Goal: Task Accomplishment & Management: Manage account settings

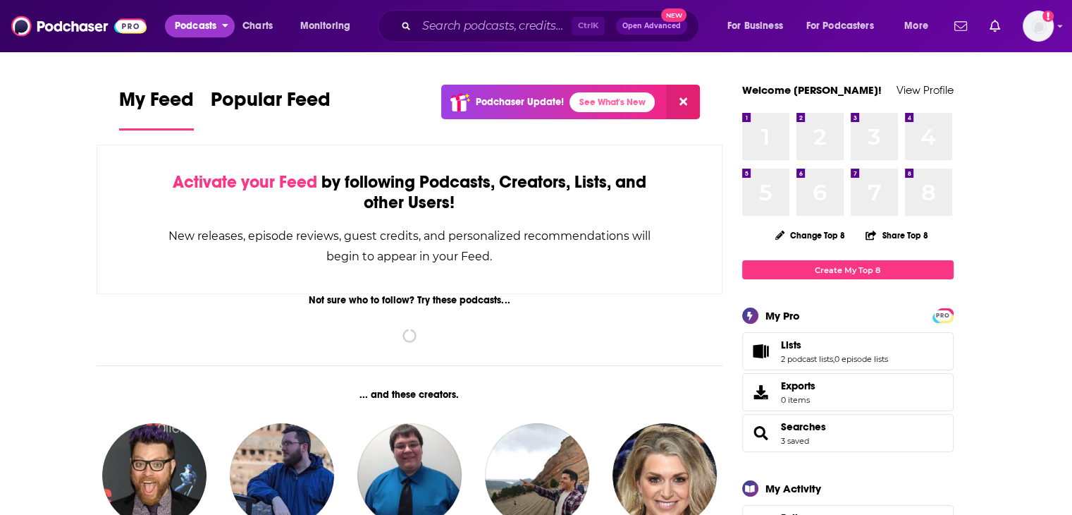
click at [192, 18] on span "Podcasts" at bounding box center [196, 26] width 42 height 20
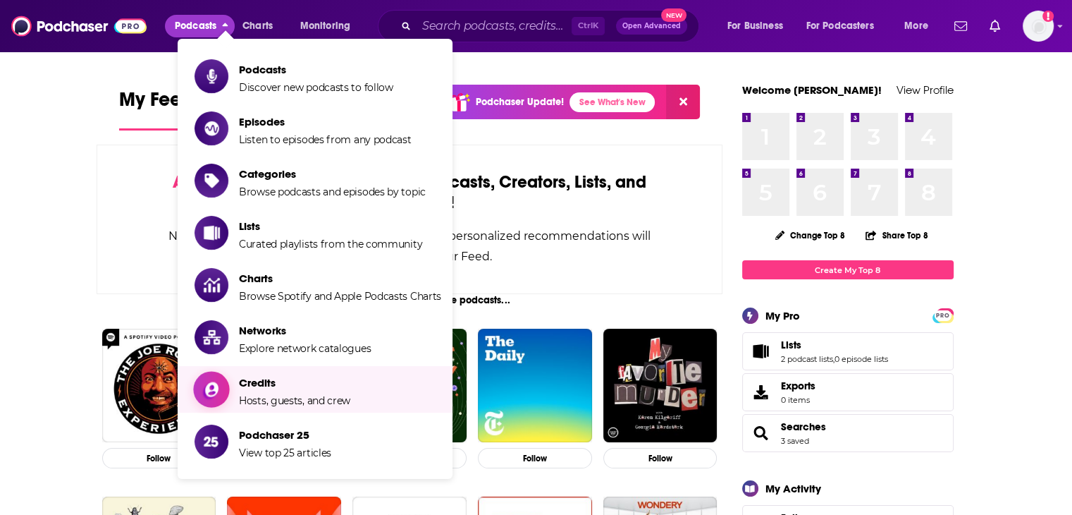
click at [255, 377] on span "Credits" at bounding box center [294, 382] width 111 height 13
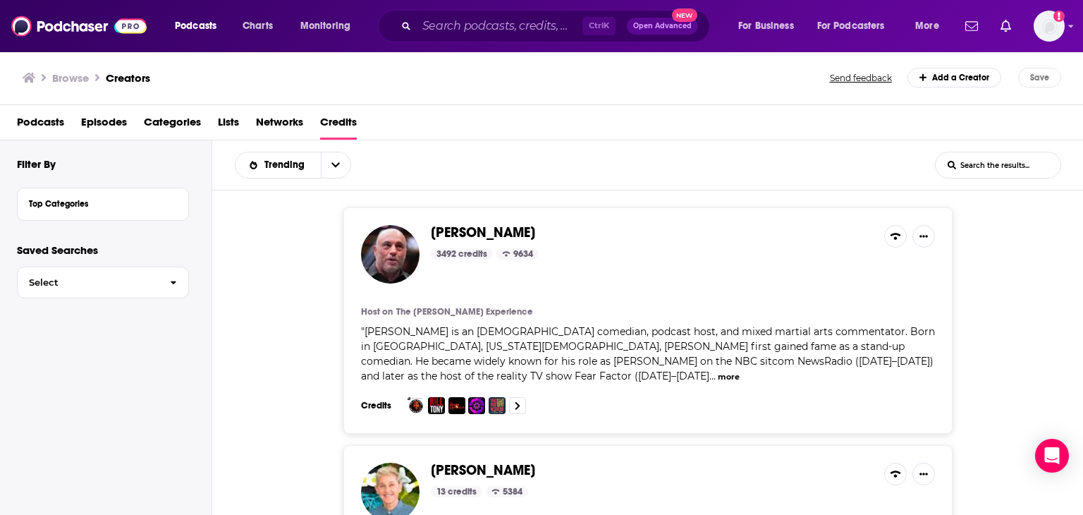
click at [980, 169] on input "List Search Input" at bounding box center [997, 164] width 125 height 25
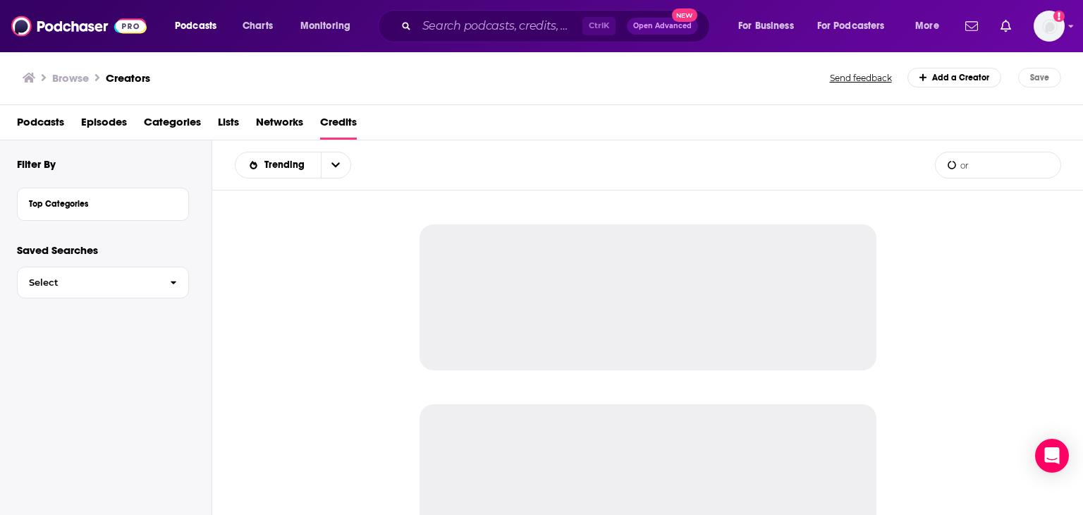
type input "o"
type input "t"
type input "b"
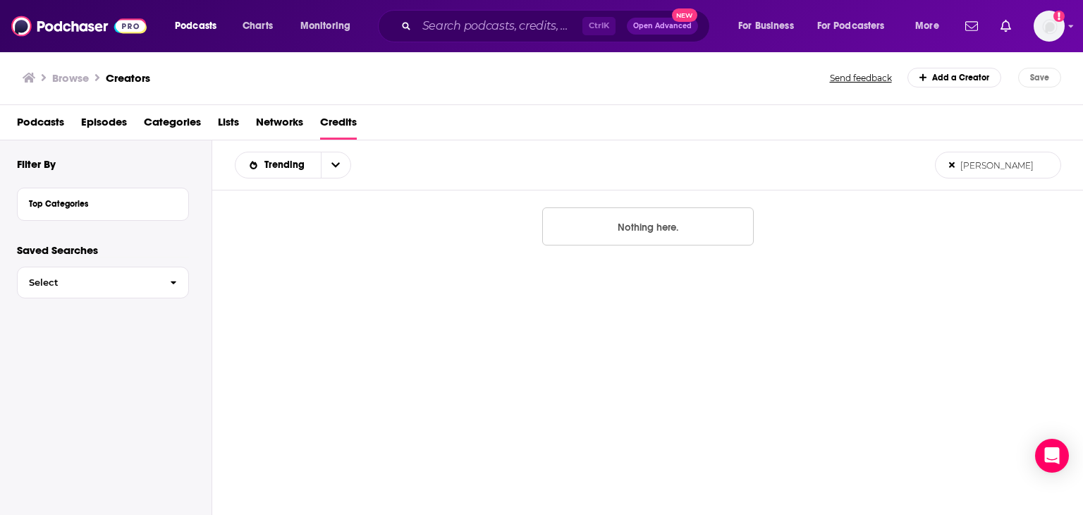
click at [1007, 163] on input "[PERSON_NAME]" at bounding box center [997, 164] width 125 height 25
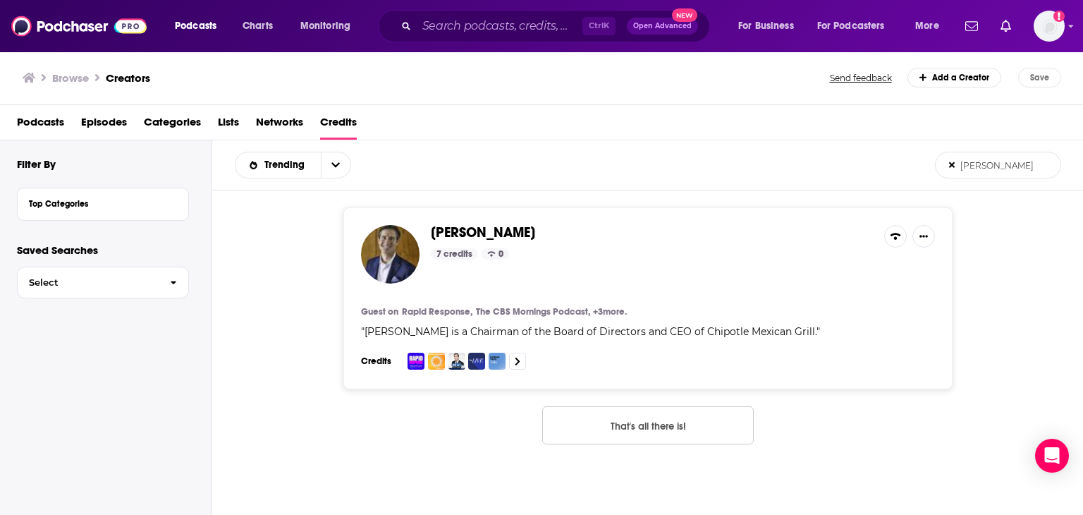
type input "[PERSON_NAME]"
click at [479, 229] on span "[PERSON_NAME]" at bounding box center [483, 232] width 104 height 18
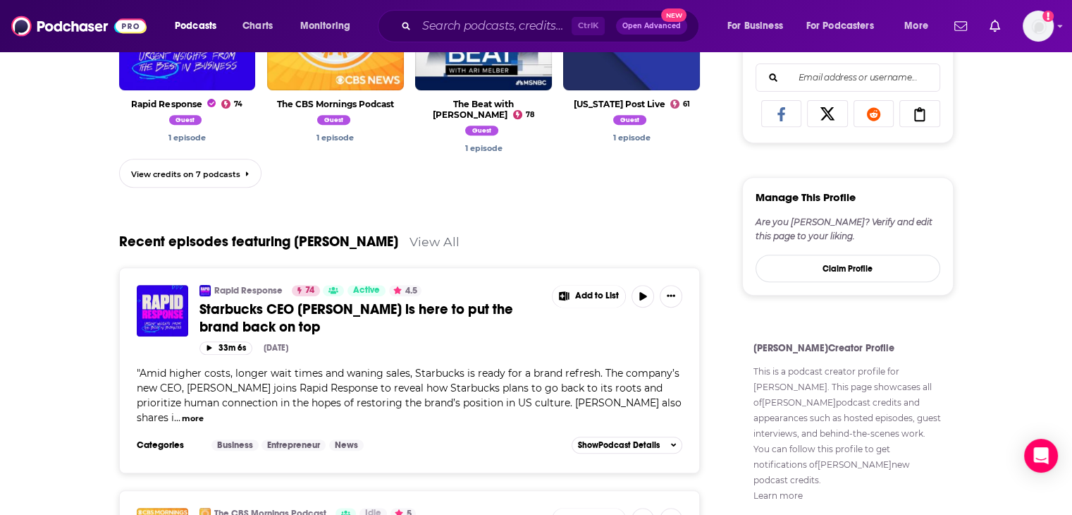
scroll to position [564, 0]
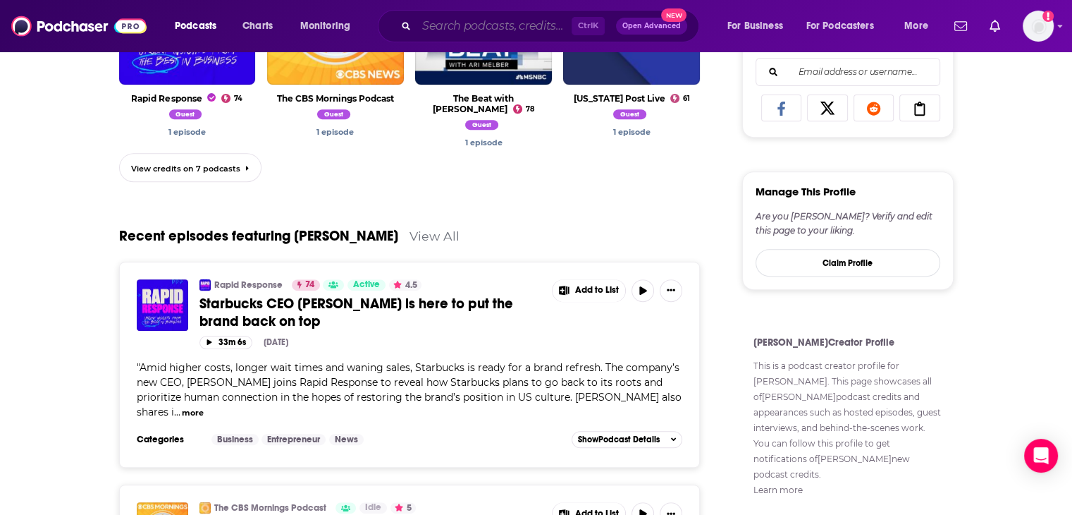
click at [502, 25] on input "Search podcasts, credits, & more..." at bounding box center [494, 26] width 155 height 23
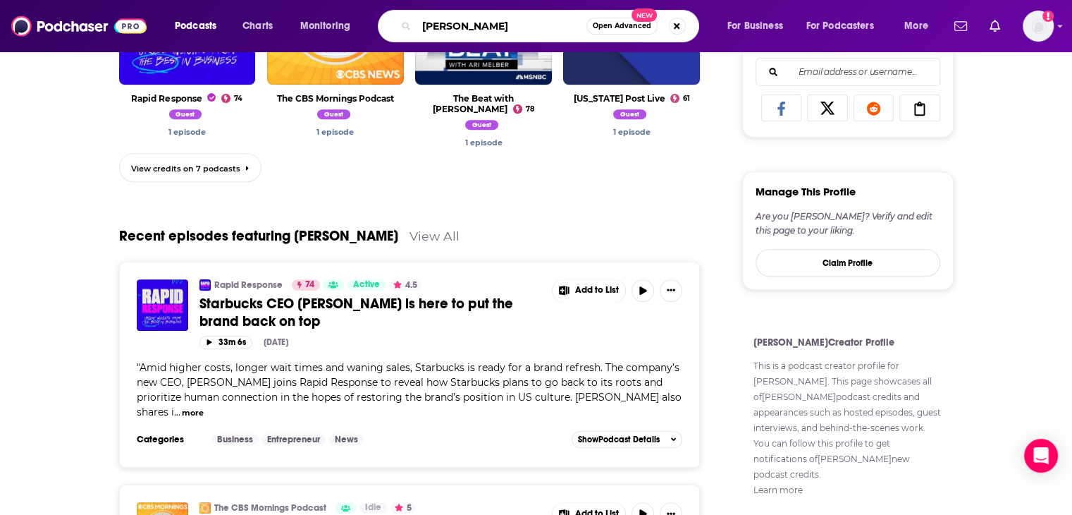
type input "[PERSON_NAME]"
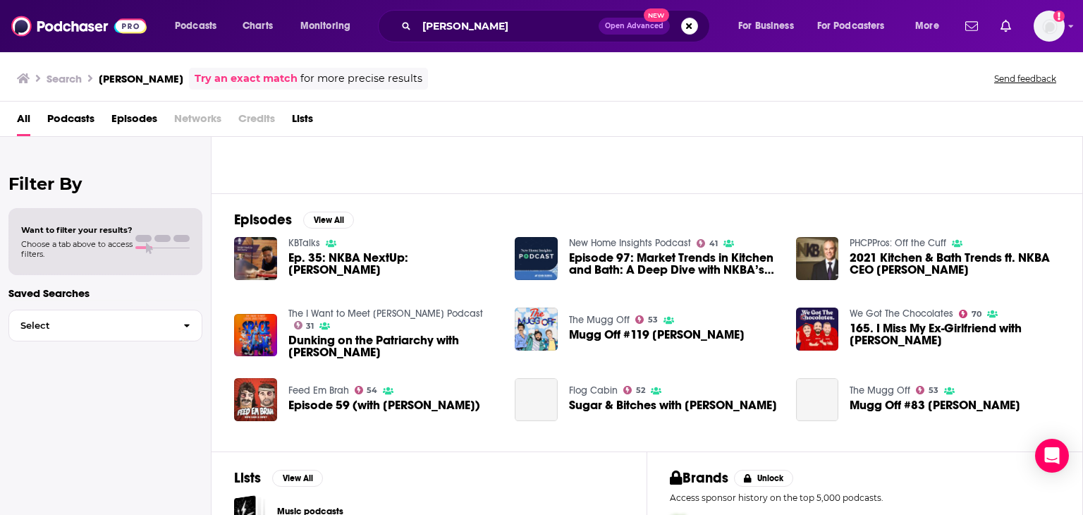
scroll to position [141, 0]
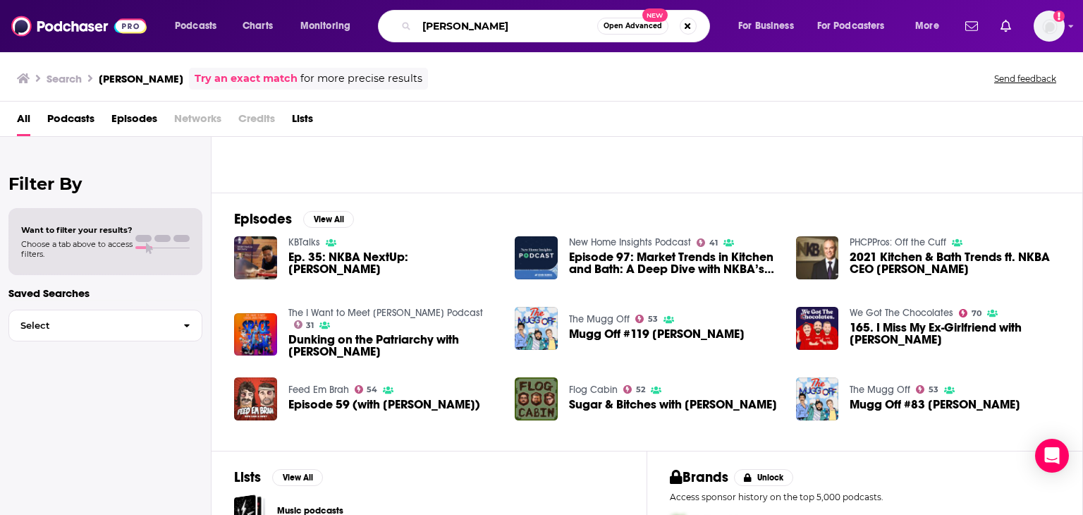
click at [506, 35] on input "[PERSON_NAME]" at bounding box center [507, 26] width 180 height 23
type input "[PERSON_NAME] nkba"
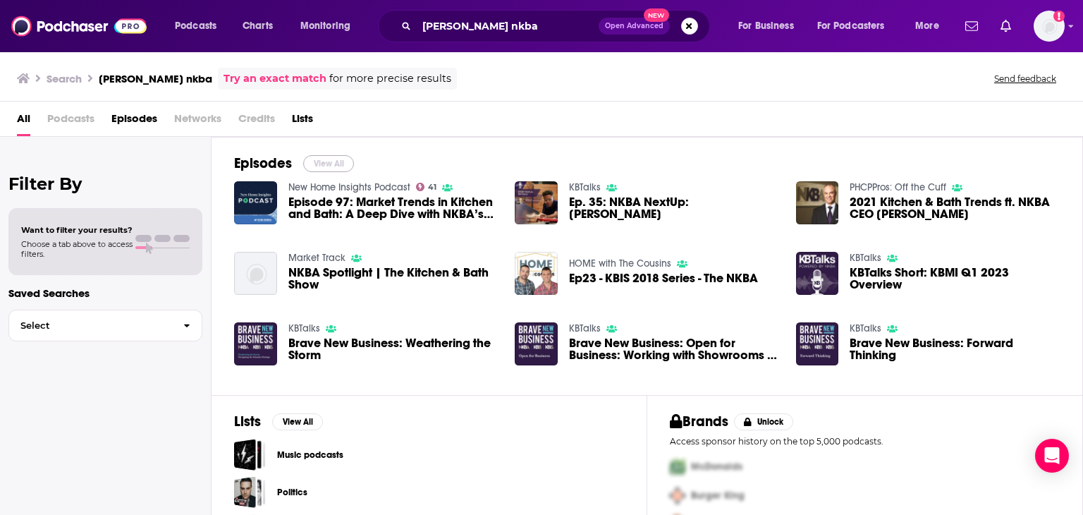
click at [336, 161] on button "View All" at bounding box center [328, 163] width 51 height 17
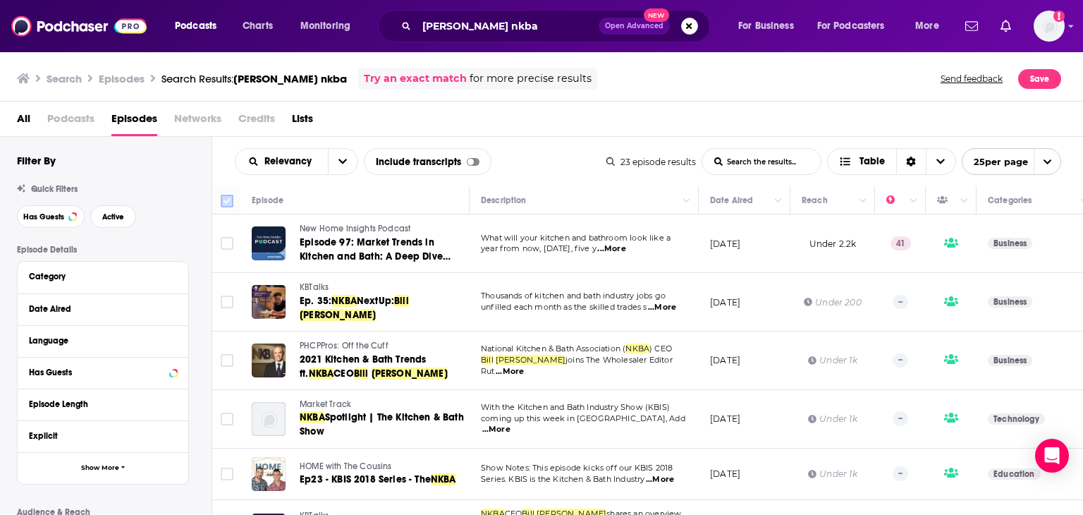
click at [228, 200] on input "Toggle select all" at bounding box center [227, 201] width 13 height 13
checkbox input "true"
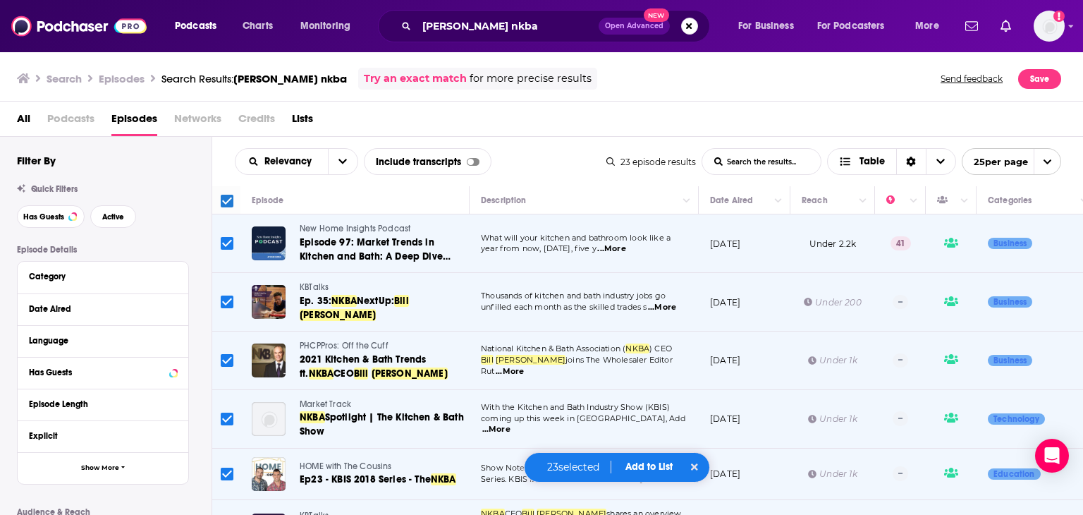
click at [651, 465] on span "Add to List" at bounding box center [648, 466] width 47 height 12
click at [643, 412] on button "Add Episodes" at bounding box center [640, 413] width 76 height 26
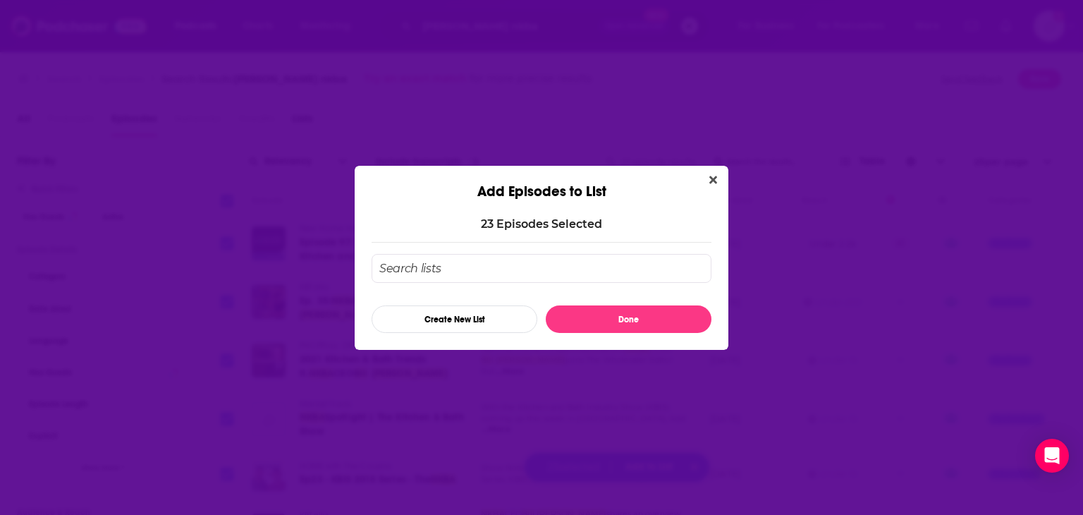
click at [550, 263] on input "Add Episode To List" at bounding box center [541, 268] width 340 height 29
type input "[PERSON_NAME] Completed as of [DATE]"
click at [490, 317] on button "Create New List" at bounding box center [454, 318] width 166 height 27
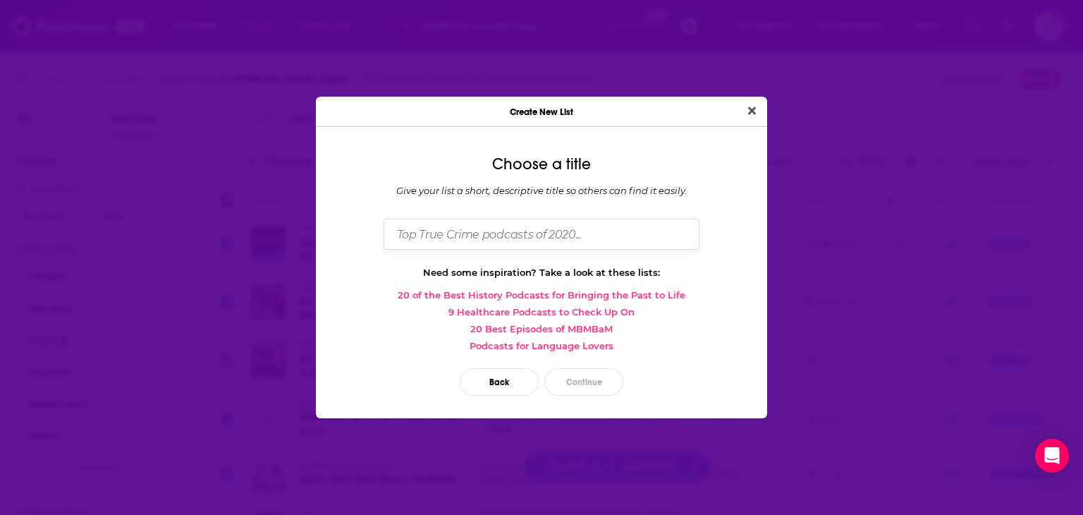
click at [564, 235] on input "Dialog" at bounding box center [541, 234] width 316 height 30
type input "[PERSON_NAME] Completed as of [DATE]"
click at [601, 368] on button "Continue" at bounding box center [583, 381] width 79 height 27
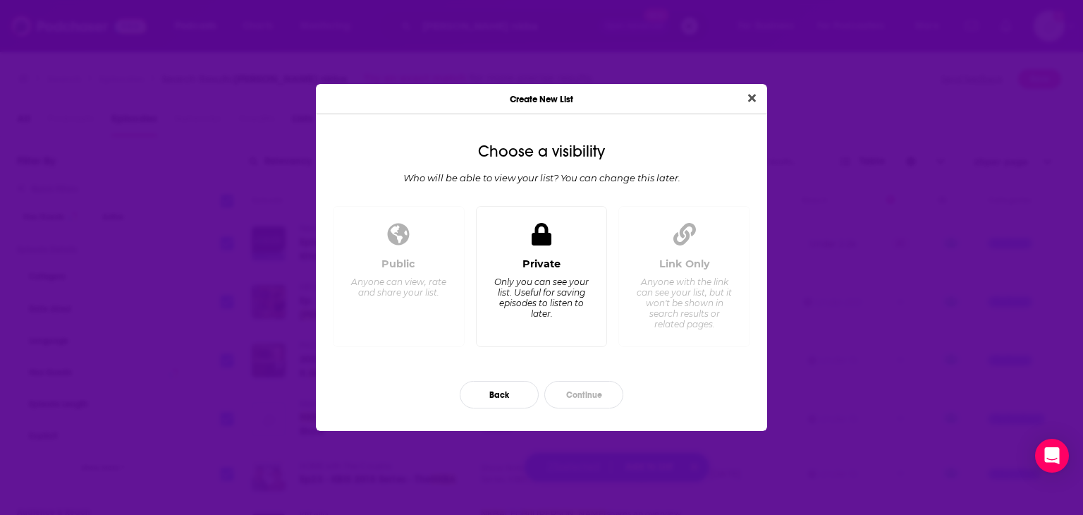
click at [546, 297] on div "Only you can see your list. Useful for saving episodes to listen to later." at bounding box center [541, 297] width 97 height 42
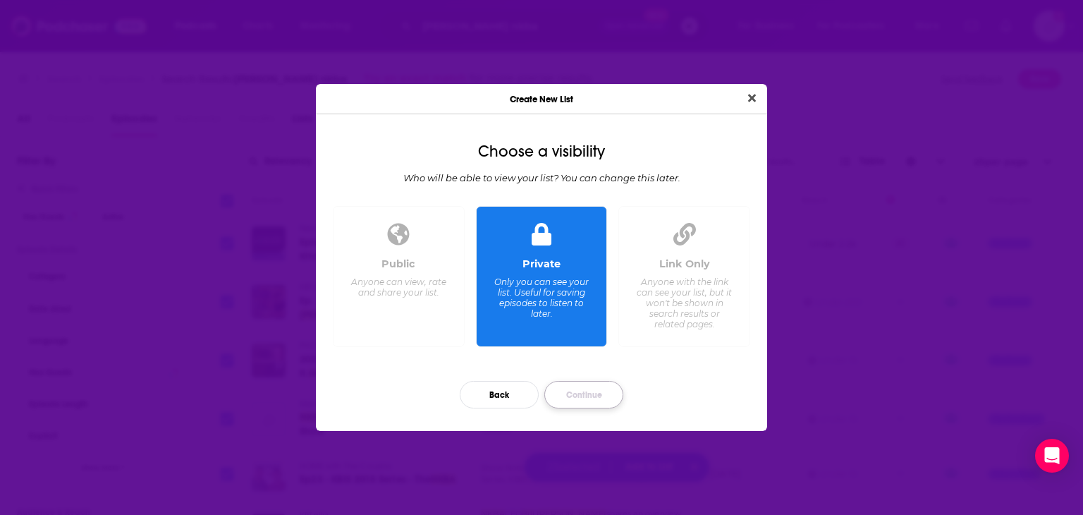
click at [596, 390] on button "Continue" at bounding box center [583, 394] width 79 height 27
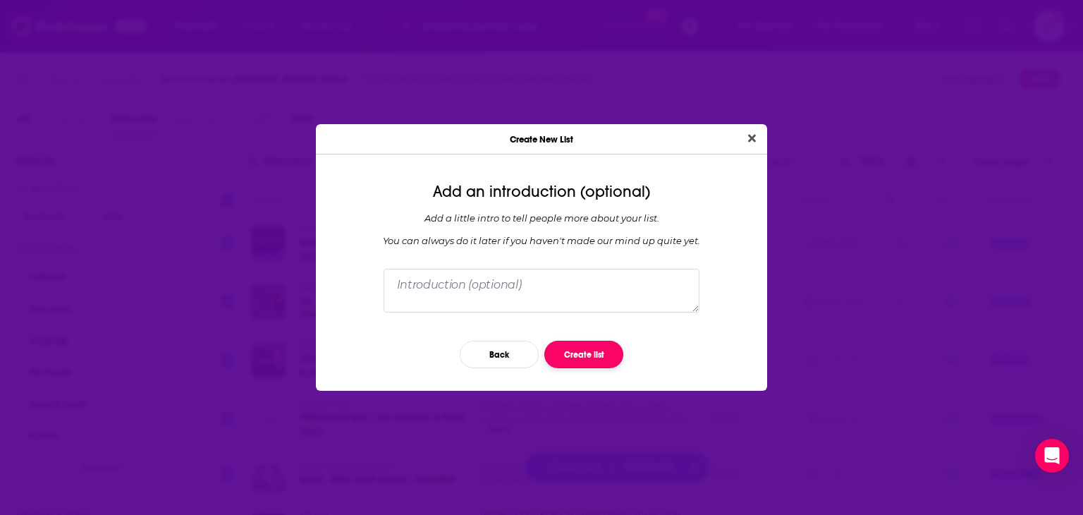
click at [601, 357] on button "Create list" at bounding box center [583, 353] width 79 height 27
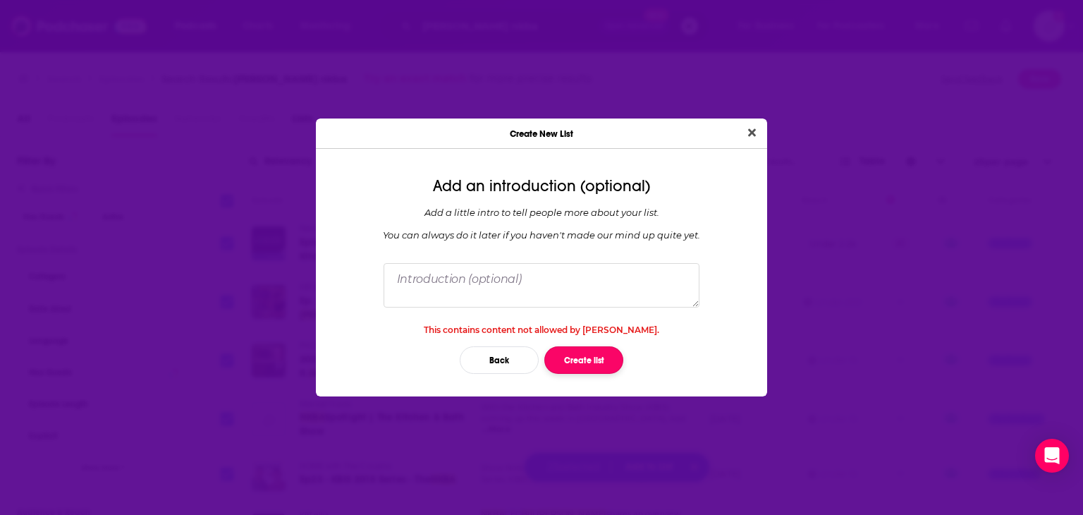
click at [572, 357] on button "Create list" at bounding box center [583, 359] width 79 height 27
click at [500, 357] on button "Back" at bounding box center [499, 359] width 79 height 27
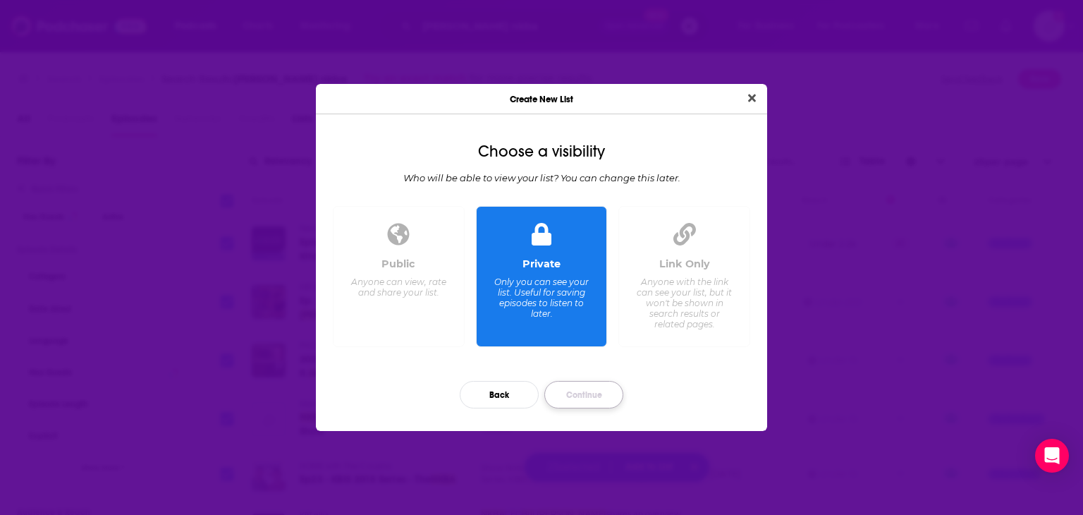
click at [572, 390] on button "Continue" at bounding box center [583, 394] width 79 height 27
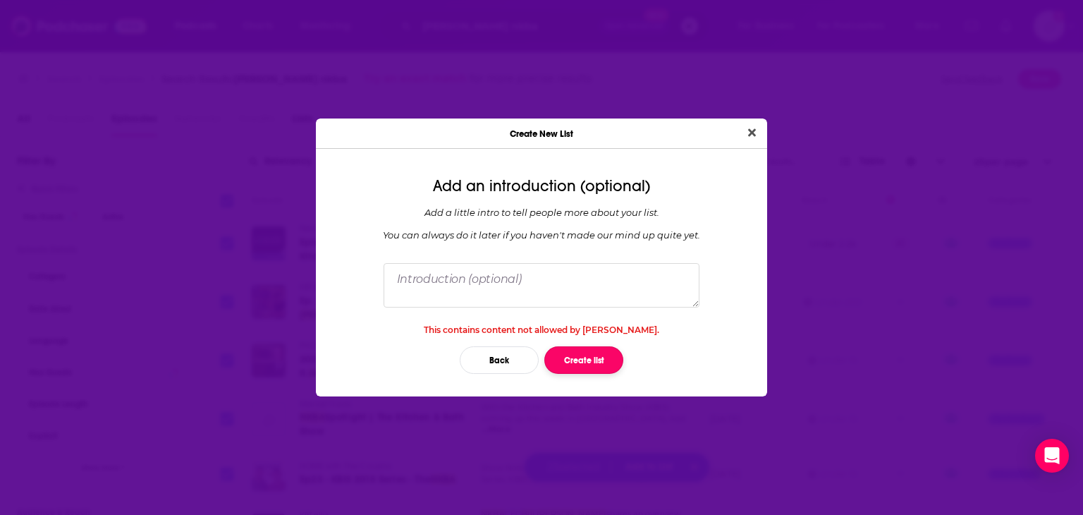
click at [597, 362] on button "Create list" at bounding box center [583, 359] width 79 height 27
click at [466, 351] on button "Back" at bounding box center [499, 359] width 79 height 27
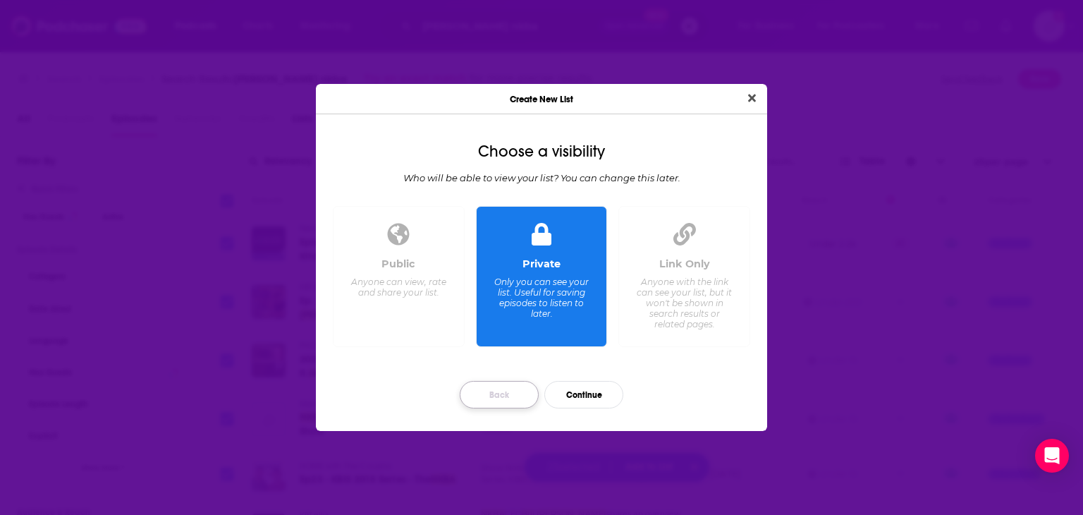
click at [507, 404] on button "Back" at bounding box center [499, 394] width 79 height 27
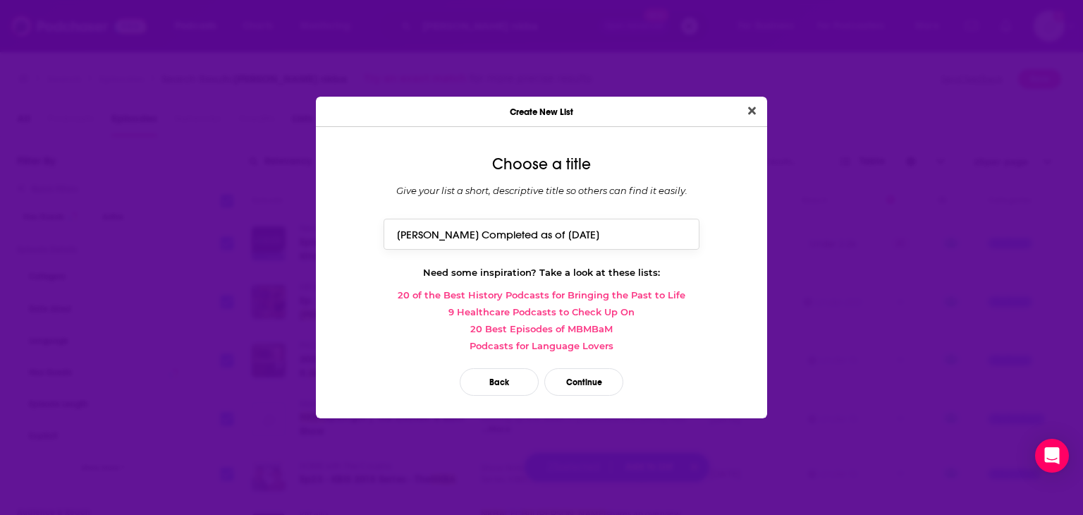
drag, startPoint x: 503, startPoint y: 235, endPoint x: 644, endPoint y: 236, distance: 140.3
click at [644, 237] on input "[PERSON_NAME] Completed as of [DATE]" at bounding box center [541, 234] width 316 height 30
type input "[PERSON_NAME] Completed"
click at [573, 375] on button "Continue" at bounding box center [583, 381] width 79 height 27
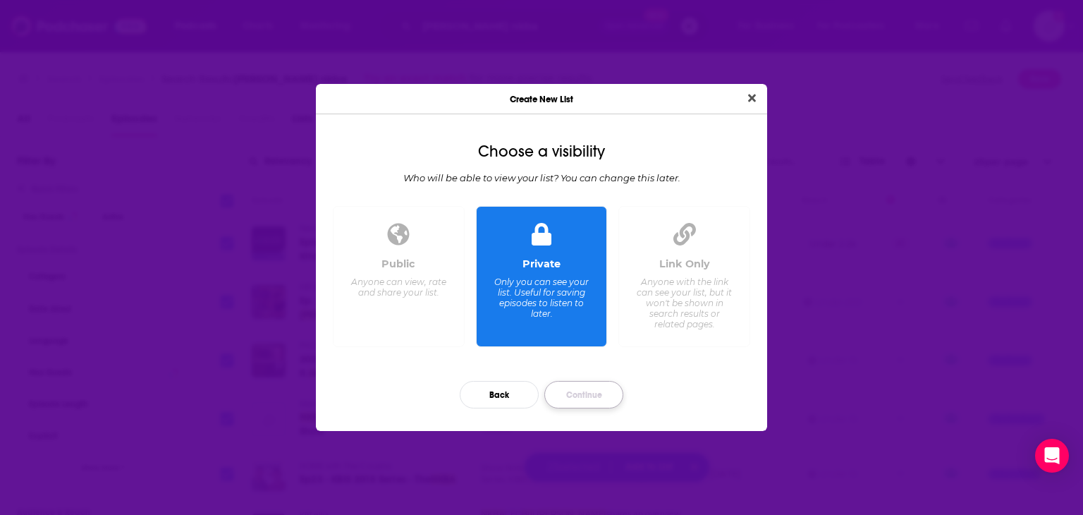
click at [595, 393] on button "Continue" at bounding box center [583, 394] width 79 height 27
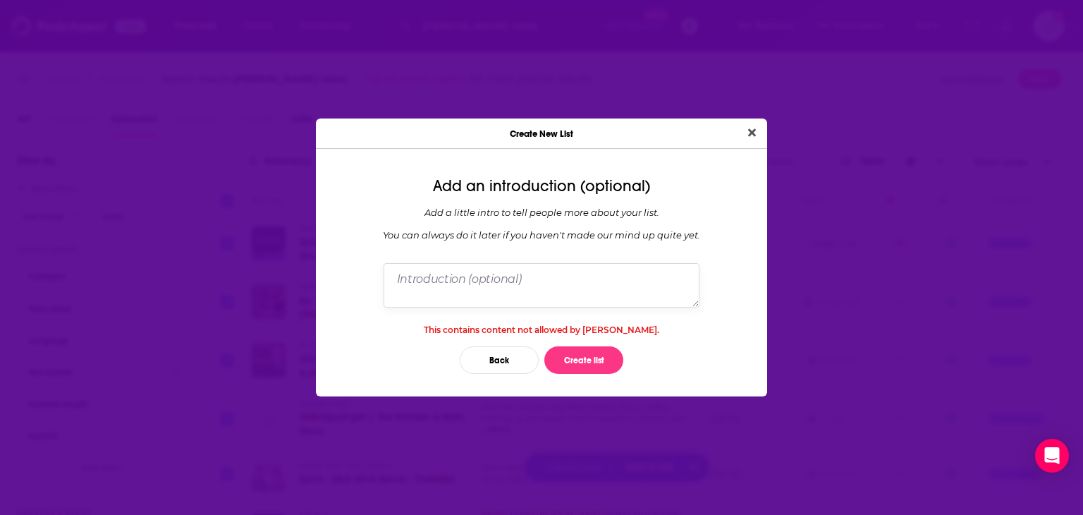
click at [577, 286] on textarea "Dialog" at bounding box center [541, 285] width 316 height 44
type textarea "NKBA"
click at [567, 368] on button "Create list" at bounding box center [583, 359] width 79 height 27
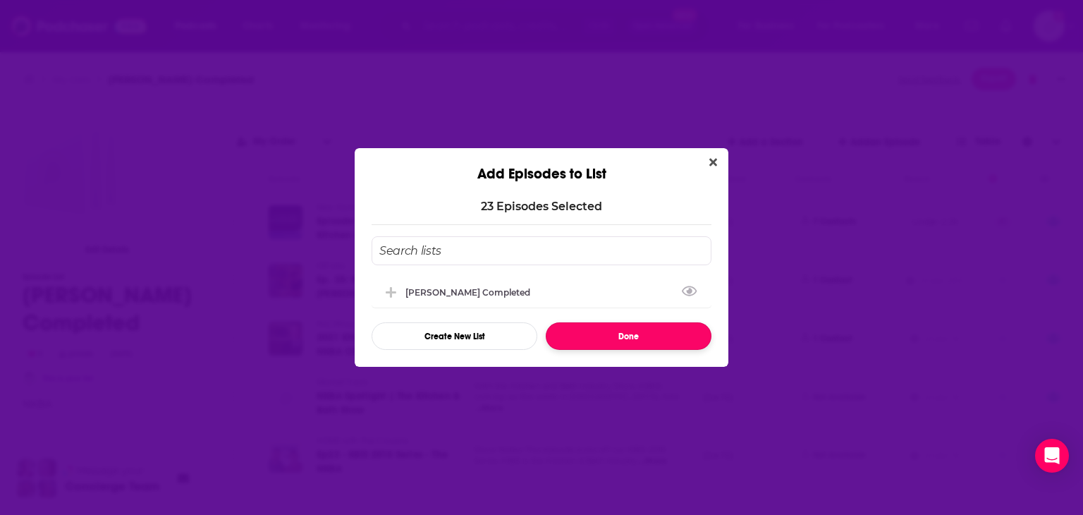
click at [620, 335] on button "Done" at bounding box center [629, 335] width 166 height 27
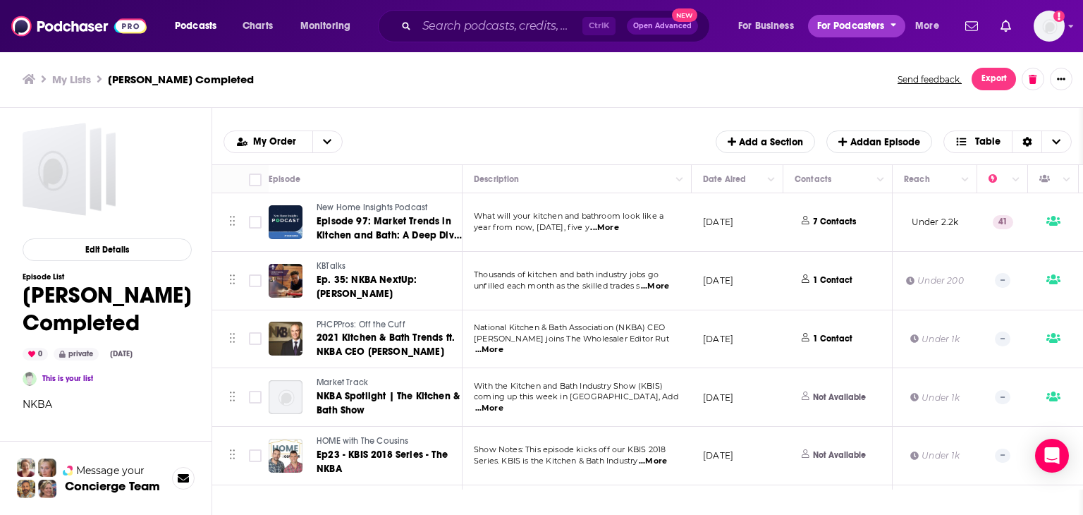
click at [887, 25] on button "For Podcasters" at bounding box center [856, 26] width 97 height 23
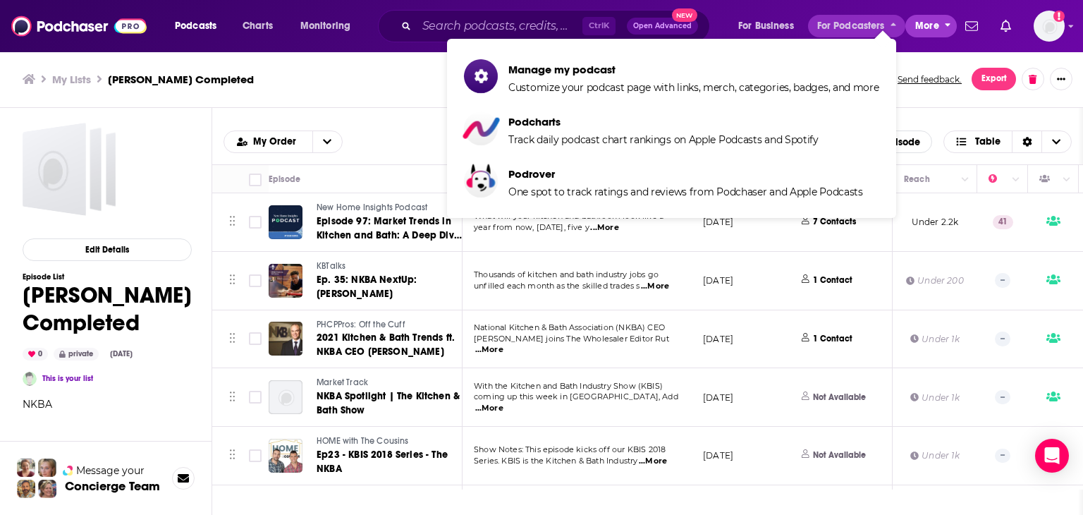
click at [933, 20] on span "More" at bounding box center [927, 26] width 24 height 20
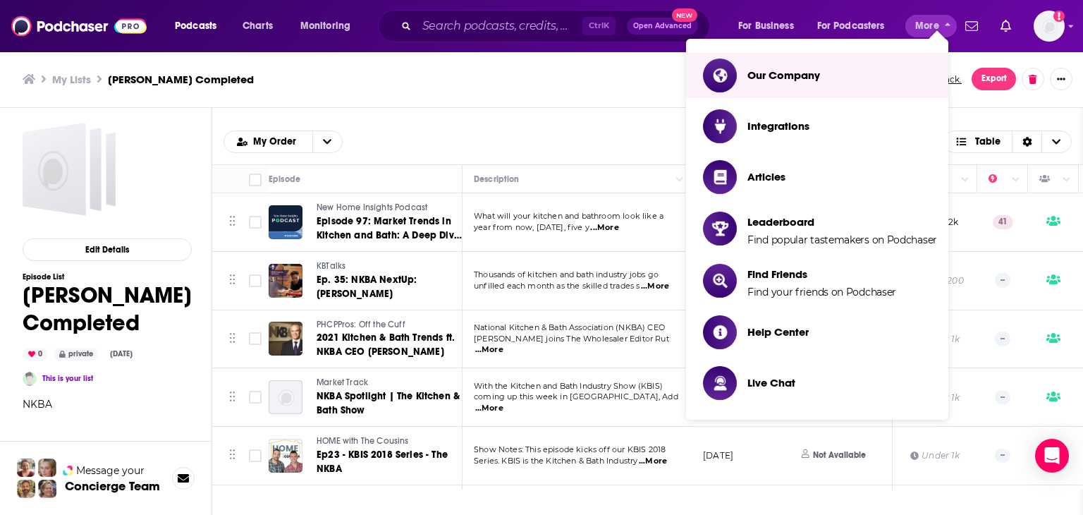
drag, startPoint x: 1065, startPoint y: 25, endPoint x: 1052, endPoint y: 27, distance: 13.6
click at [1064, 25] on div "Podcasts Charts Monitoring Ctrl K Open Advanced New For Business For Podcasters…" at bounding box center [541, 26] width 1083 height 52
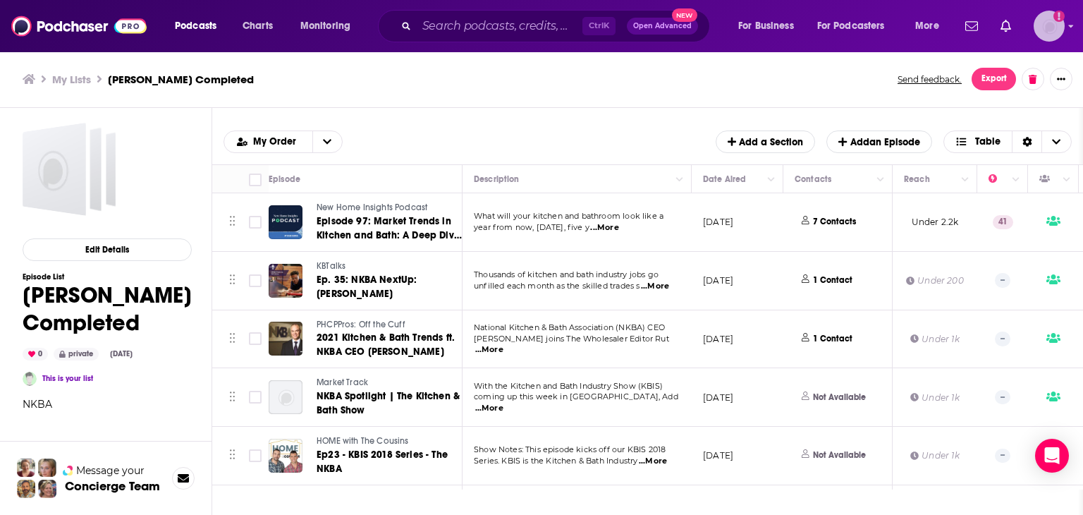
click at [1052, 27] on img "Logged in as nbaderrubenstein" at bounding box center [1048, 26] width 31 height 31
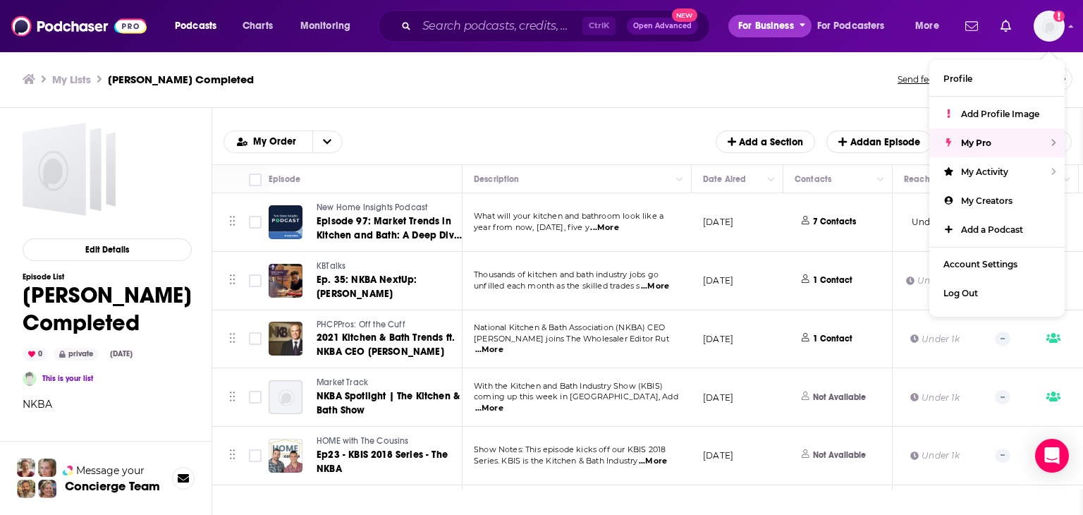
click at [775, 28] on span "For Business" at bounding box center [766, 26] width 56 height 20
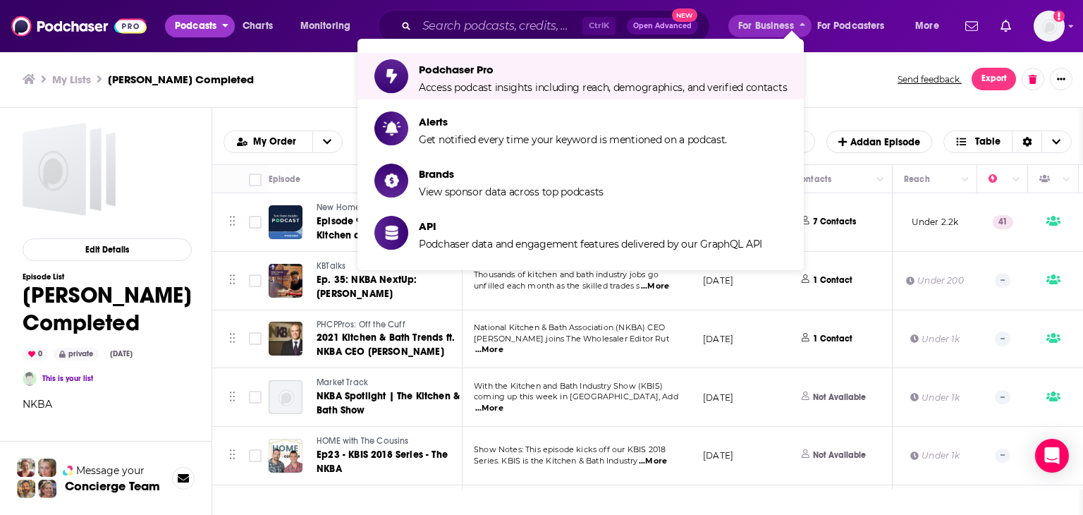
click at [202, 22] on span "Podcasts" at bounding box center [196, 26] width 42 height 20
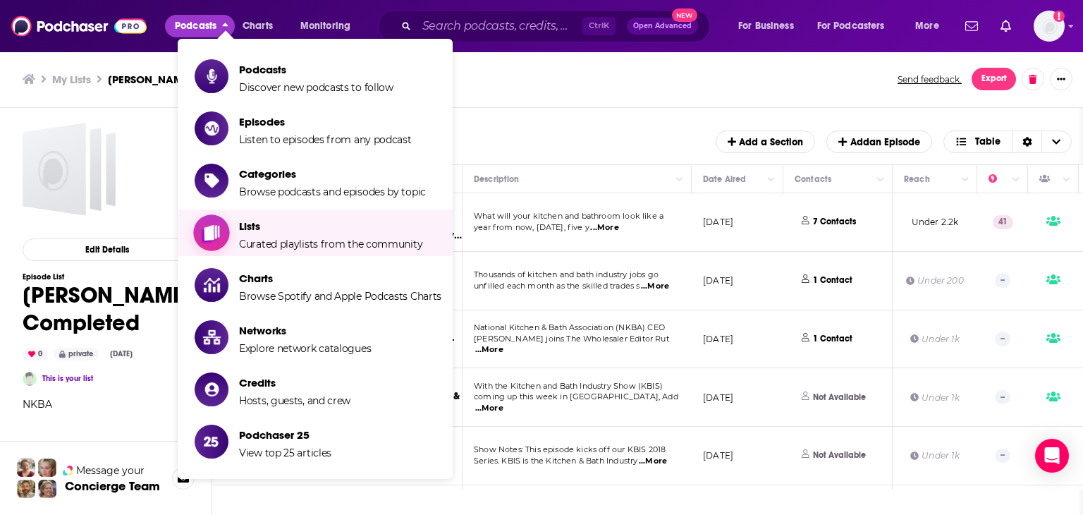
click at [243, 244] on span "Curated playlists from the community" at bounding box center [330, 244] width 183 height 13
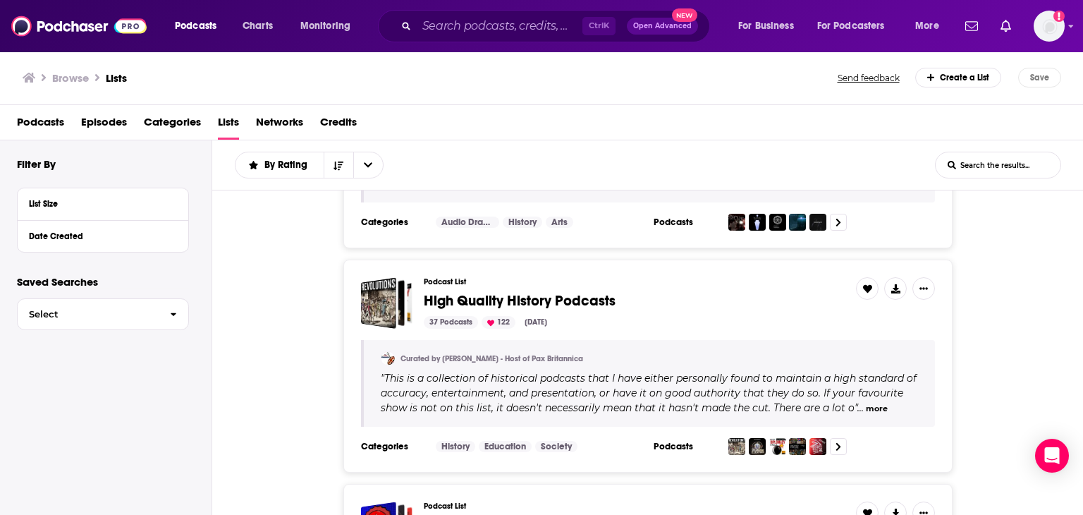
scroll to position [282, 0]
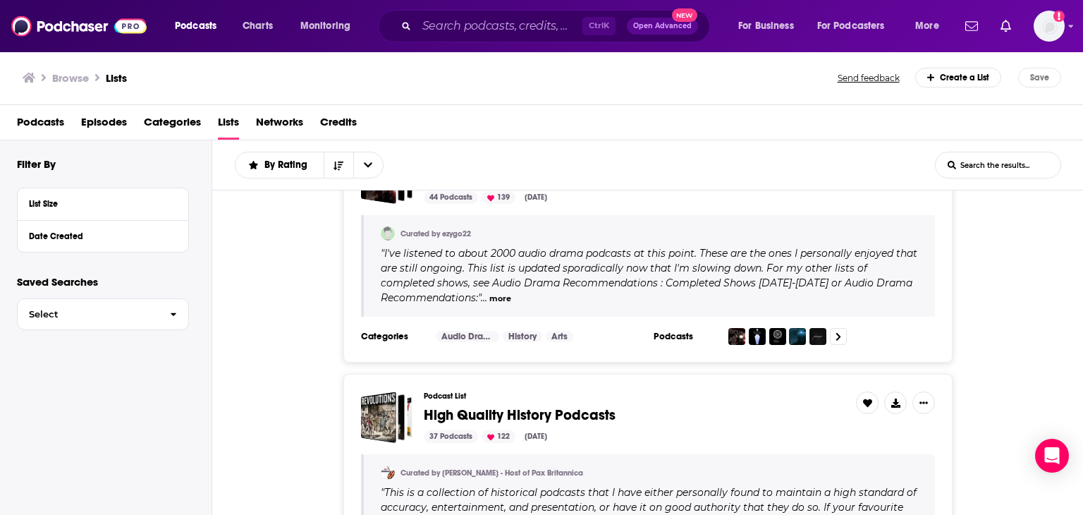
click at [1038, 154] on input "List Search Input" at bounding box center [997, 164] width 125 height 25
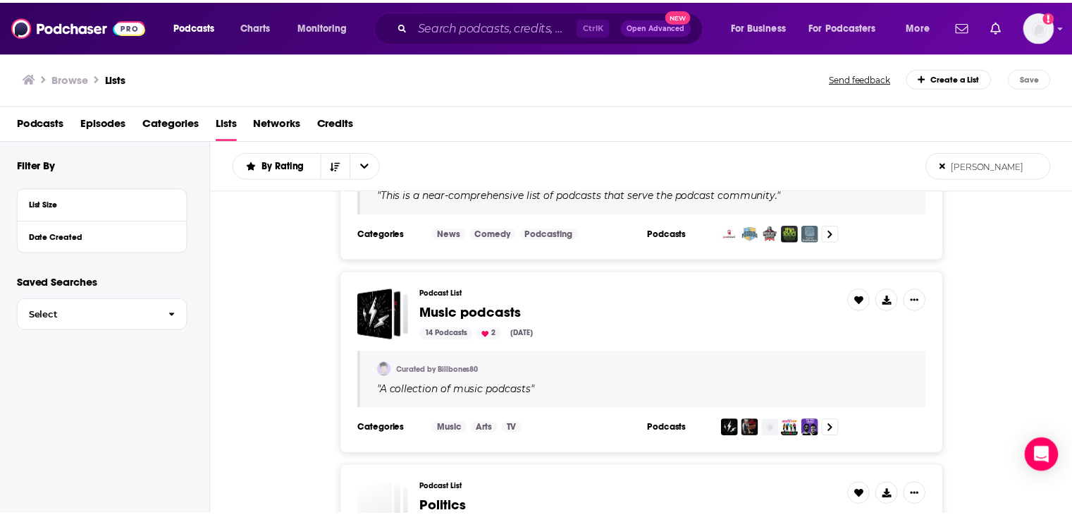
scroll to position [141, 0]
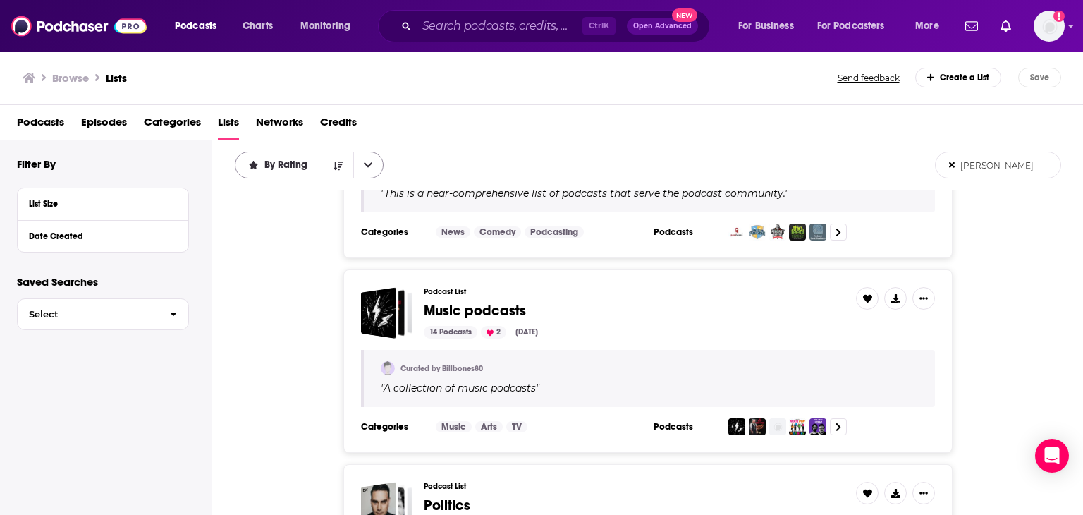
type input "[PERSON_NAME]"
click at [297, 164] on span "By Rating" at bounding box center [288, 165] width 48 height 10
click at [489, 156] on div "By Rating By Rating Trending [PERSON_NAME] List Search Input Search the results…" at bounding box center [585, 165] width 700 height 27
click at [104, 311] on span "Select" at bounding box center [88, 313] width 141 height 9
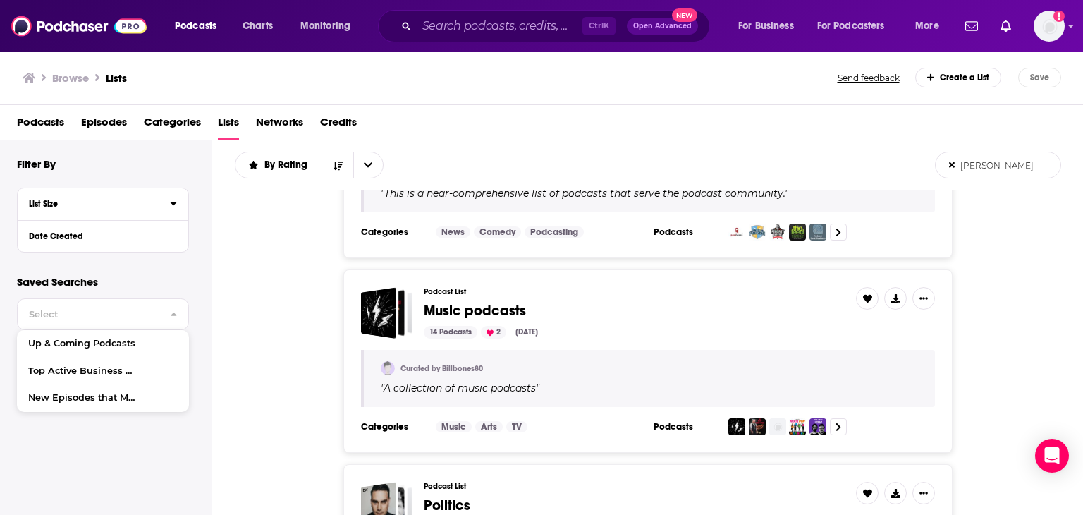
click at [142, 199] on div "List Size" at bounding box center [95, 204] width 132 height 10
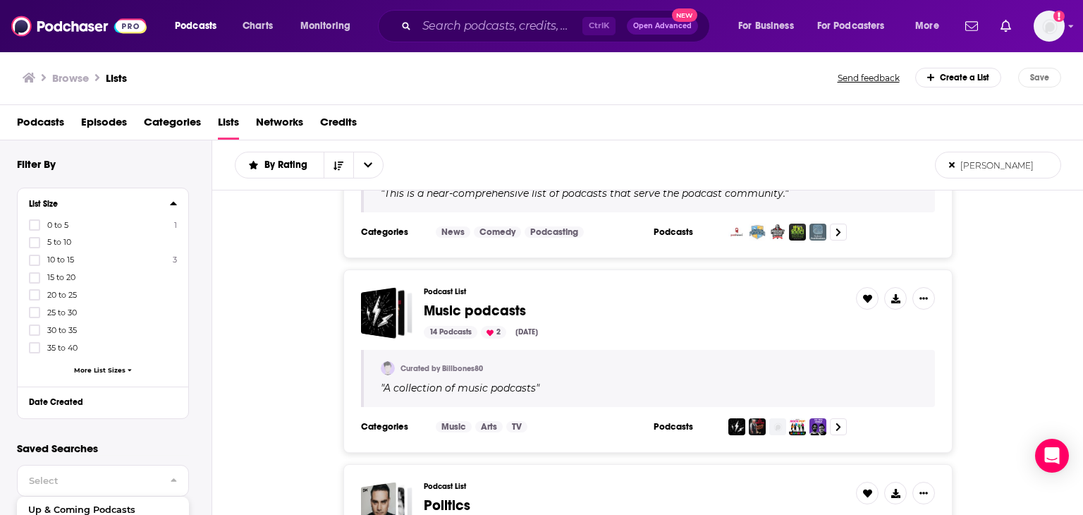
click at [136, 197] on button "List Size" at bounding box center [99, 203] width 141 height 18
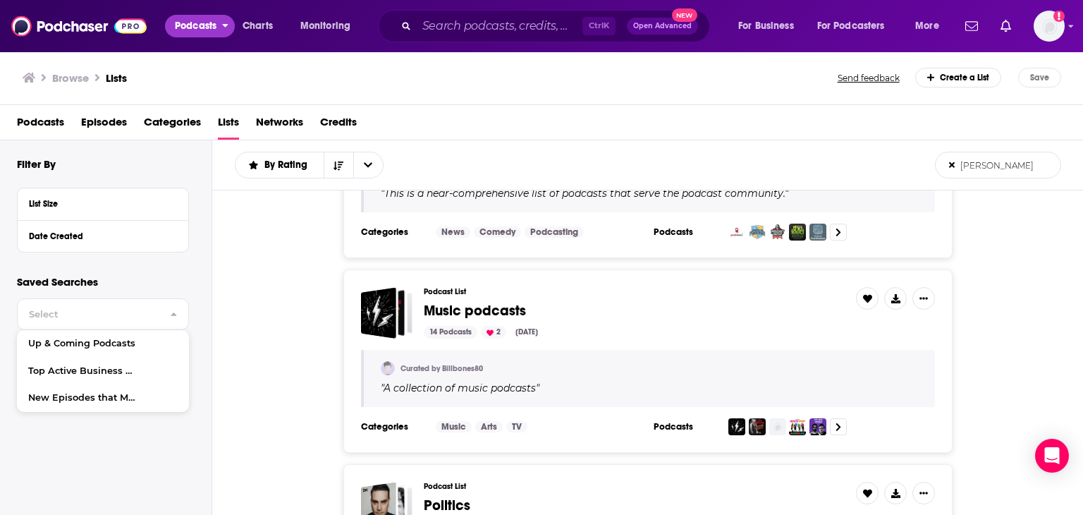
click at [196, 25] on span "Podcasts" at bounding box center [196, 26] width 42 height 20
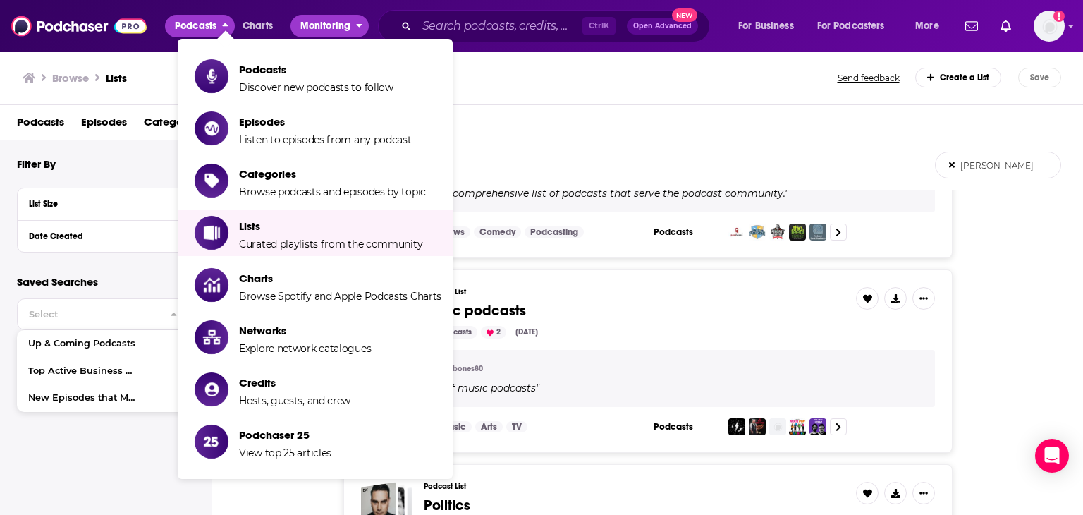
click at [348, 25] on span "Monitoring" at bounding box center [325, 26] width 50 height 20
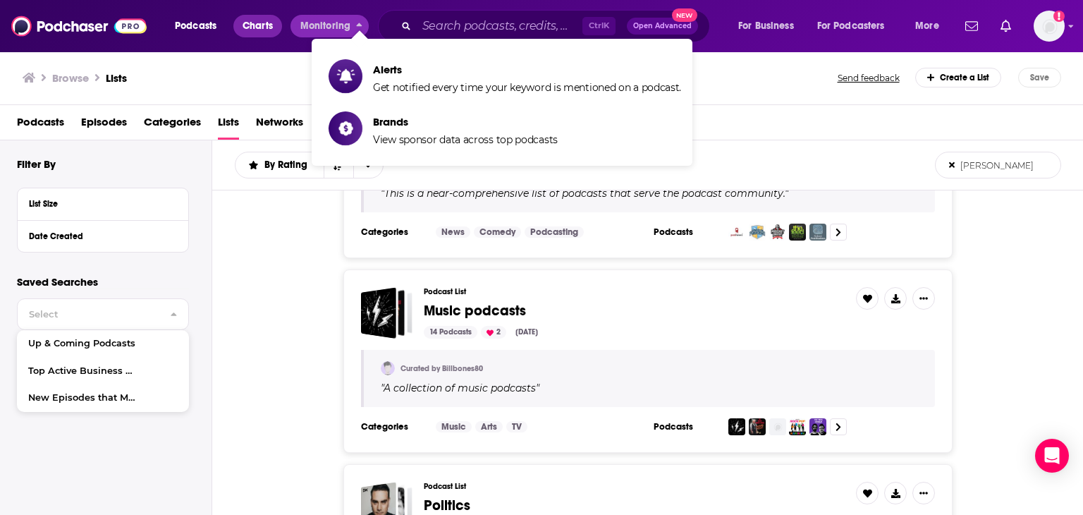
click at [250, 27] on span "Charts" at bounding box center [257, 26] width 30 height 20
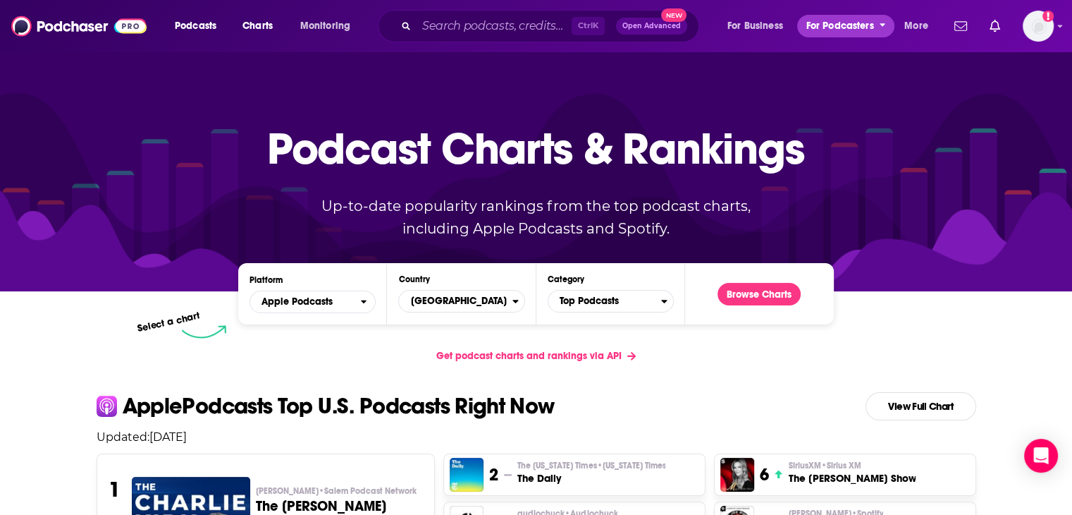
click at [845, 23] on span "For Podcasters" at bounding box center [840, 26] width 68 height 20
click at [919, 24] on span "More" at bounding box center [916, 26] width 24 height 20
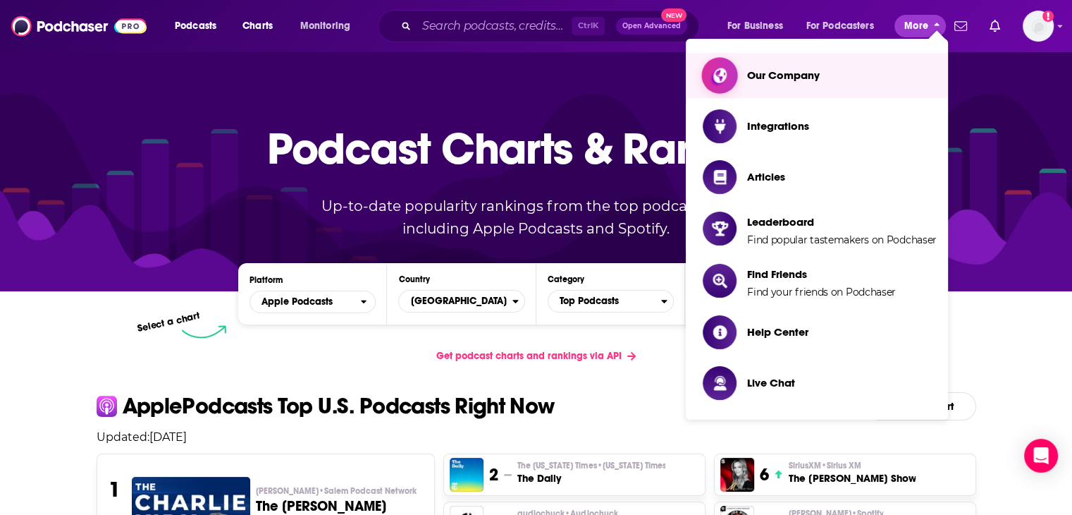
click at [787, 80] on span "Our Company" at bounding box center [783, 74] width 73 height 13
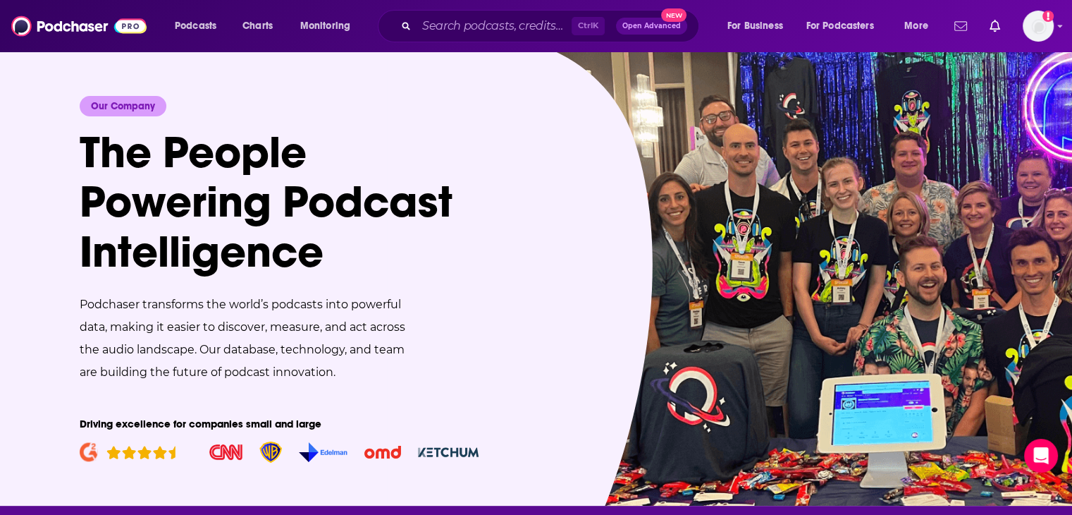
click at [956, 23] on icon "Show notifications dropdown" at bounding box center [960, 26] width 13 height 13
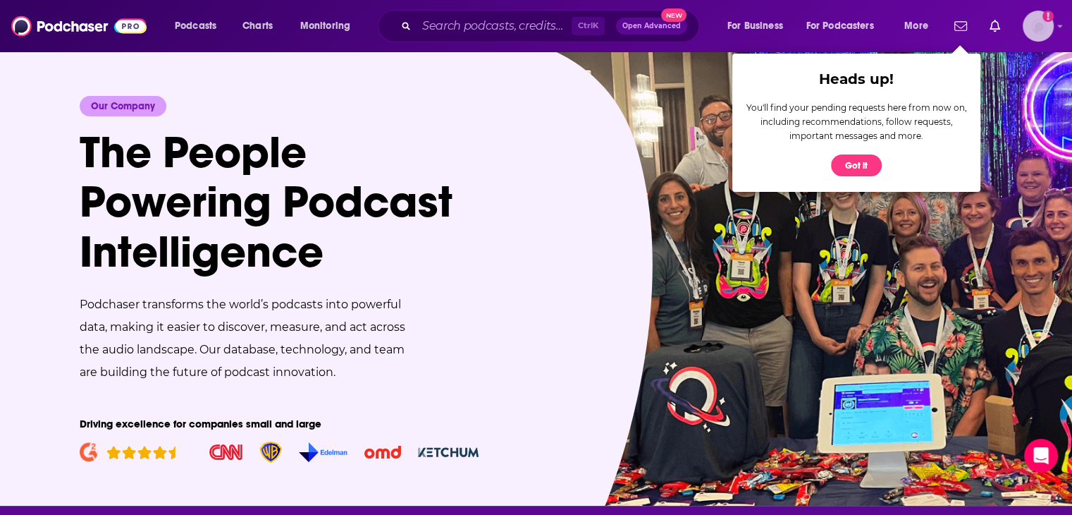
click at [1033, 23] on img "Logged in as nbaderrubenstein" at bounding box center [1038, 26] width 31 height 31
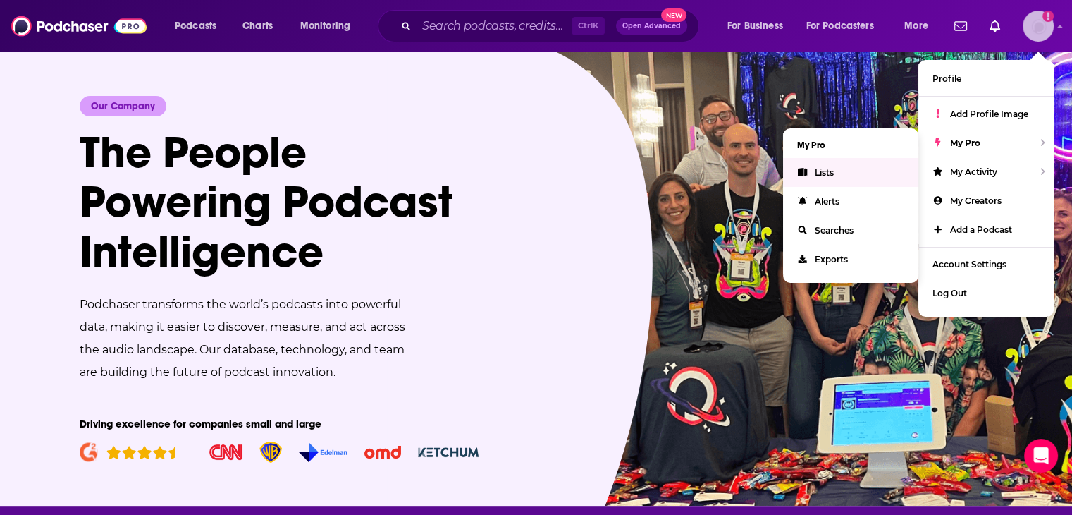
click at [801, 169] on icon "Show profile menu" at bounding box center [802, 172] width 9 height 8
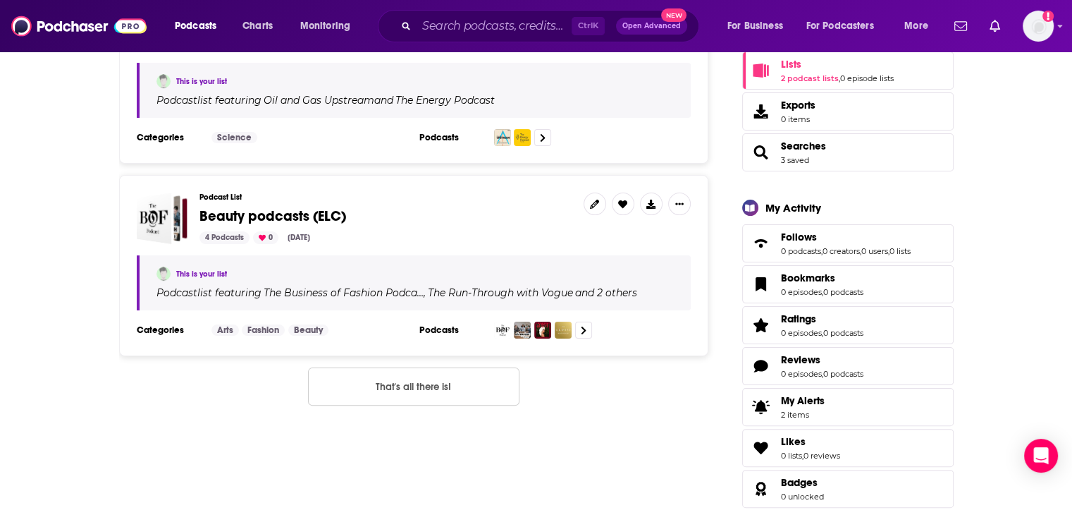
scroll to position [282, 0]
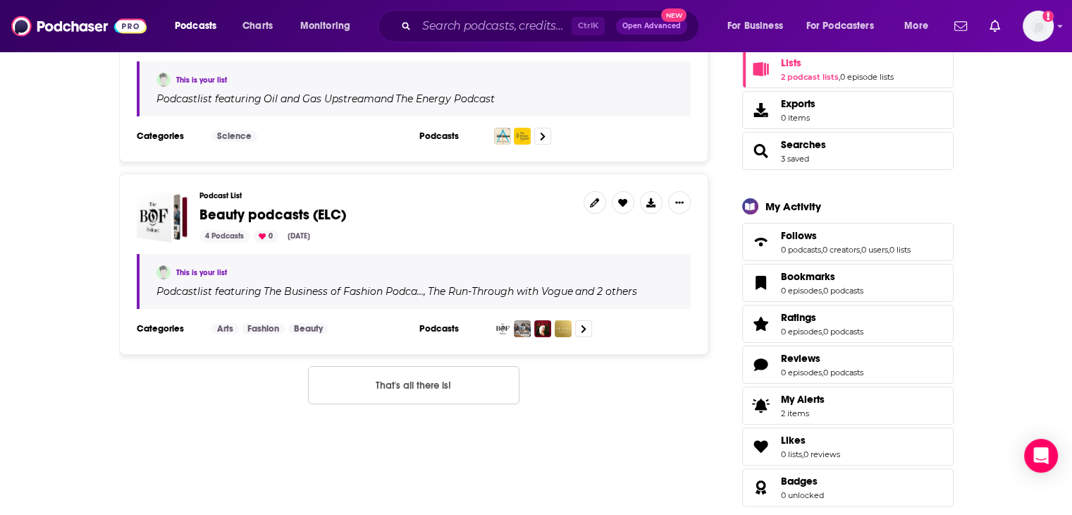
click at [395, 385] on button "That's all there is!" at bounding box center [413, 385] width 211 height 38
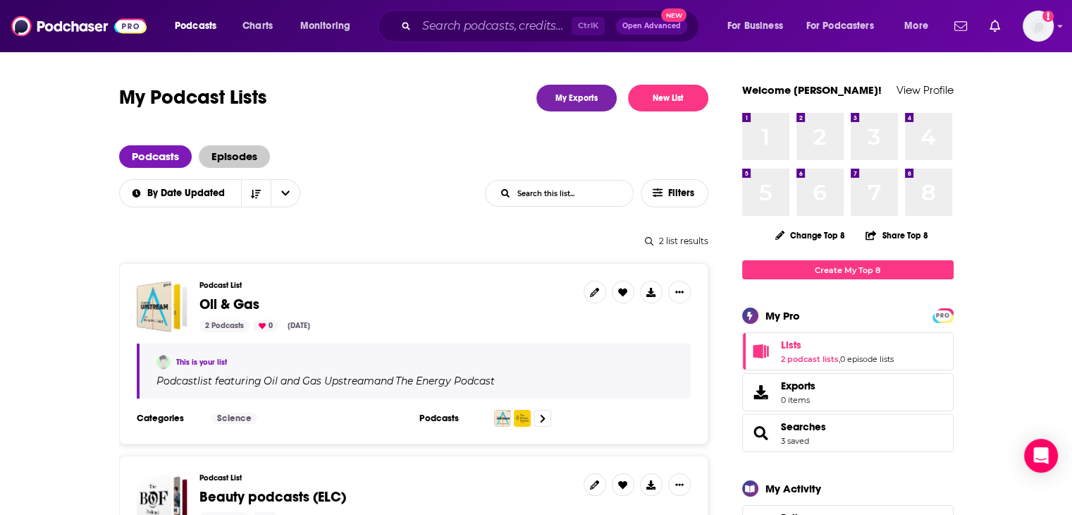
click at [228, 163] on span "Episodes" at bounding box center [234, 156] width 71 height 23
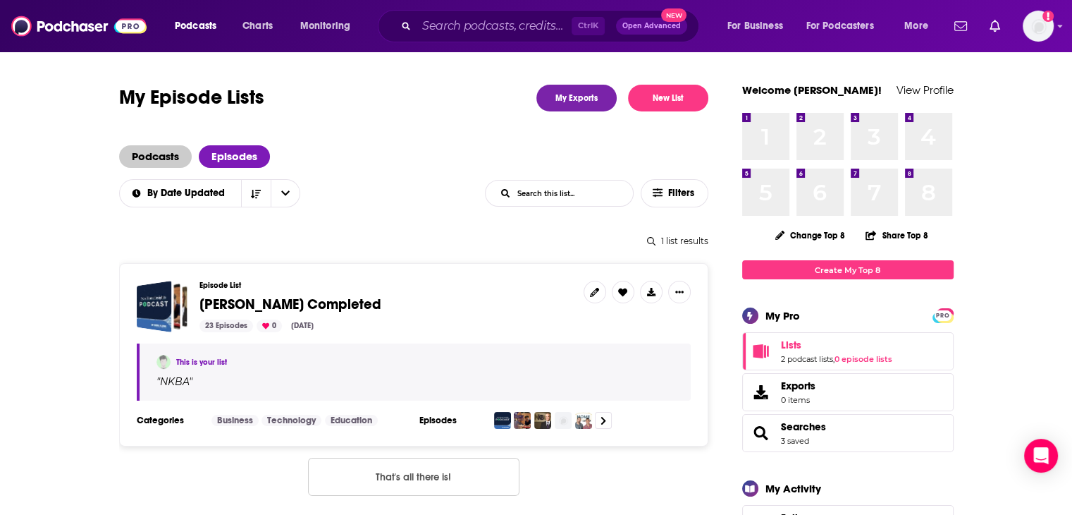
click at [154, 154] on span "Podcasts" at bounding box center [155, 156] width 73 height 23
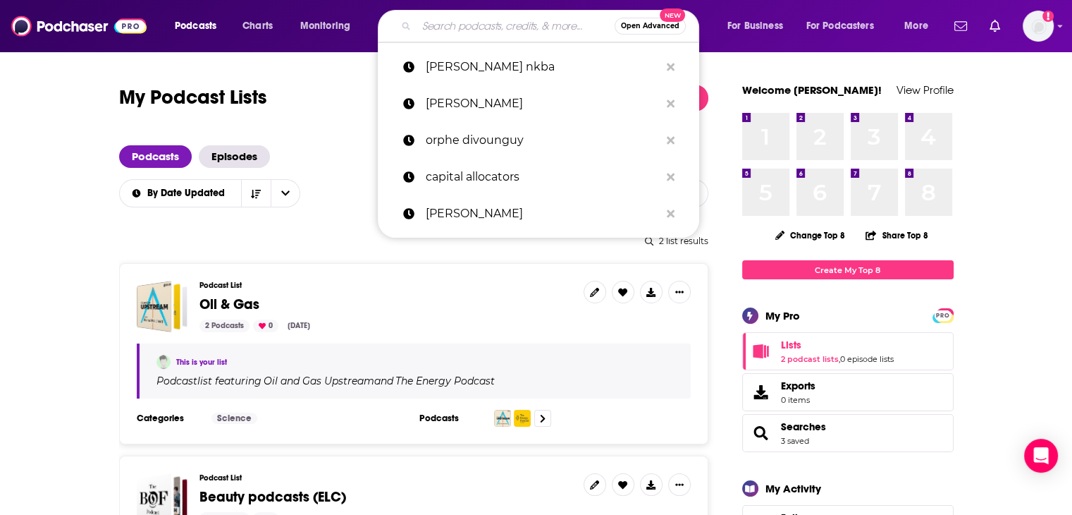
click at [526, 27] on input "Search podcasts, credits, & more..." at bounding box center [516, 26] width 198 height 23
click at [507, 51] on p "[PERSON_NAME] nkba" at bounding box center [543, 67] width 234 height 37
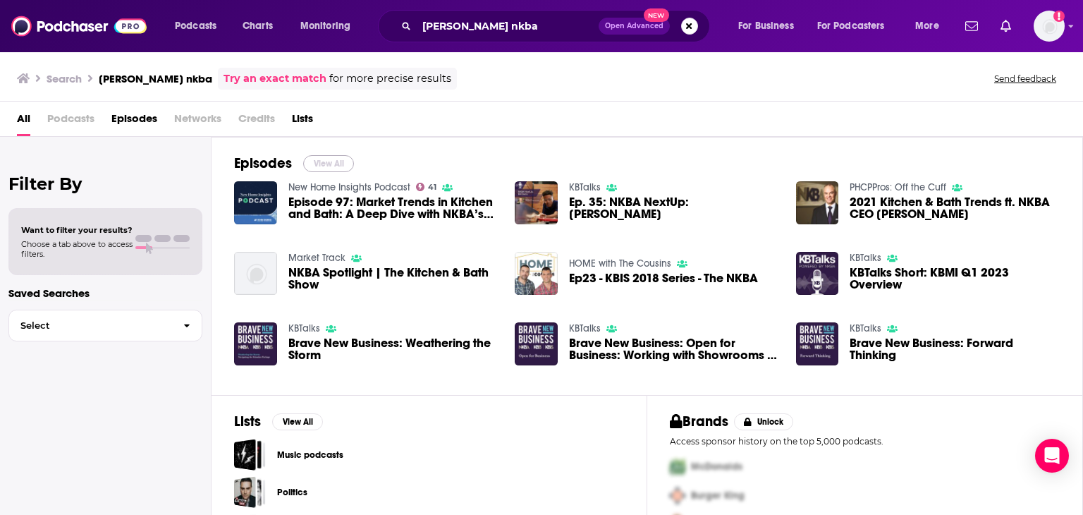
click at [327, 166] on button "View All" at bounding box center [328, 163] width 51 height 17
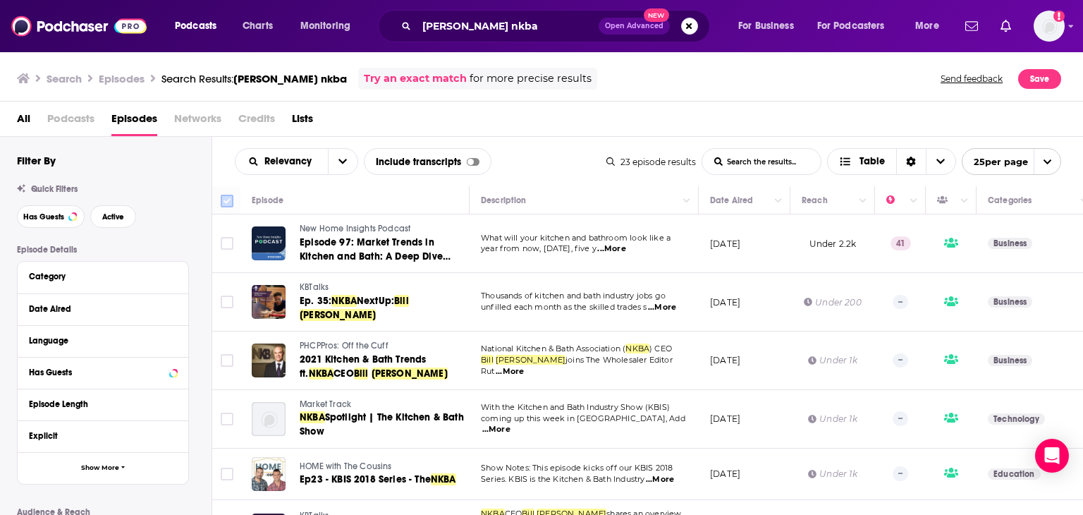
click at [224, 203] on input "Toggle select all" at bounding box center [227, 201] width 13 height 13
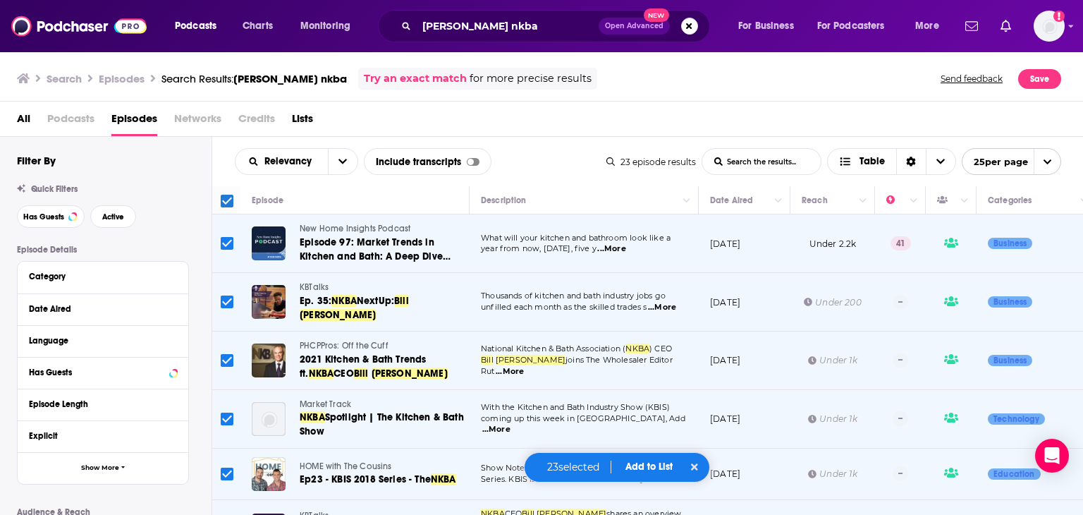
click at [651, 465] on span "Add to List" at bounding box center [648, 466] width 47 height 12
click at [655, 415] on button "Add Episodes" at bounding box center [640, 413] width 76 height 26
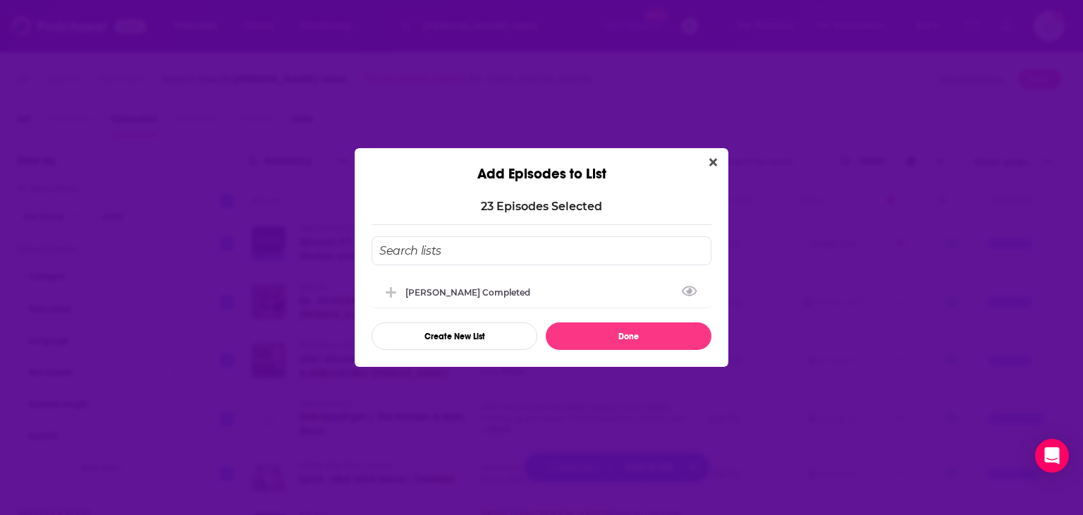
click at [455, 252] on input "Add Episode To List" at bounding box center [541, 250] width 340 height 29
click at [445, 295] on div "[PERSON_NAME] Completed" at bounding box center [471, 291] width 133 height 11
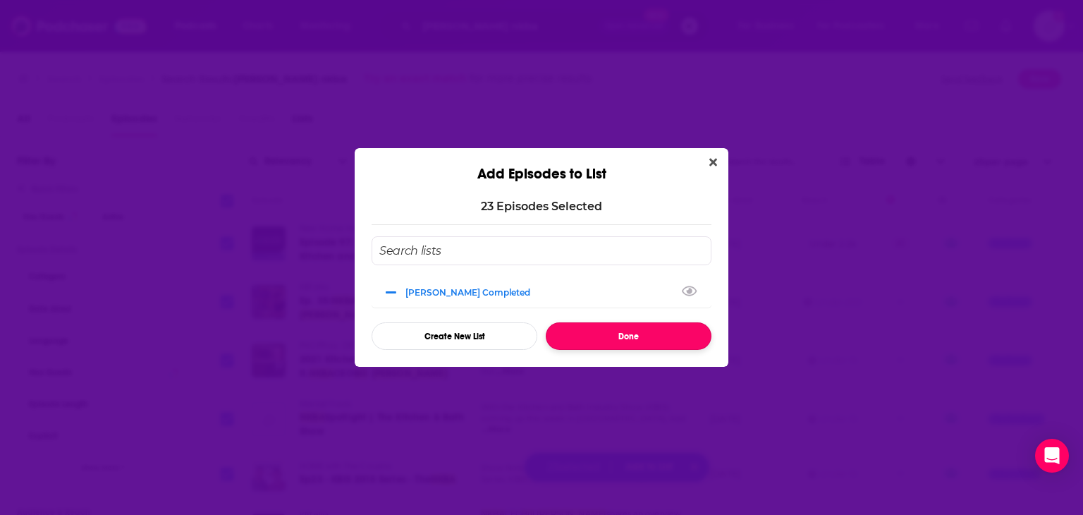
click at [598, 336] on button "Done" at bounding box center [629, 335] width 166 height 27
checkbox input "false"
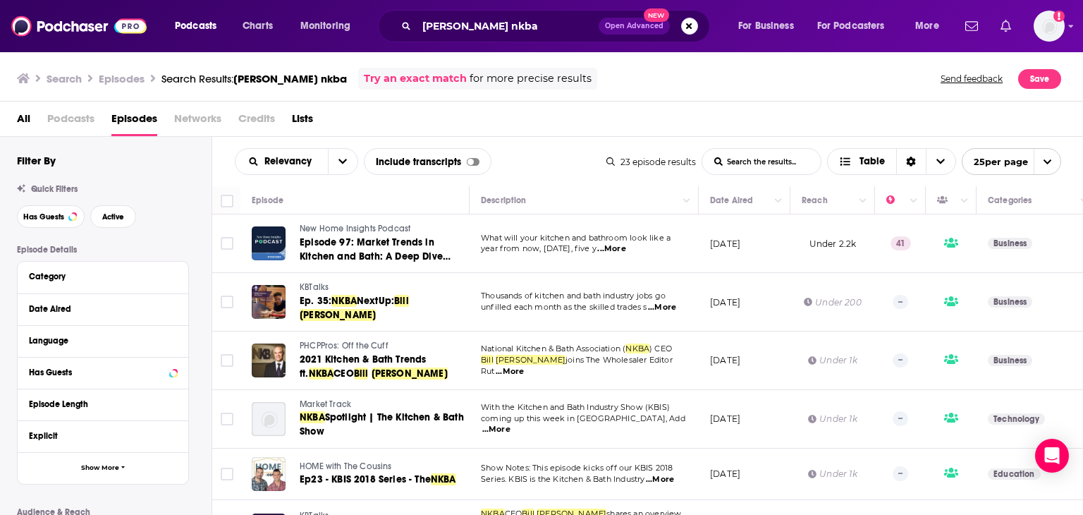
click at [1003, 20] on icon "Show notifications dropdown" at bounding box center [1005, 26] width 11 height 13
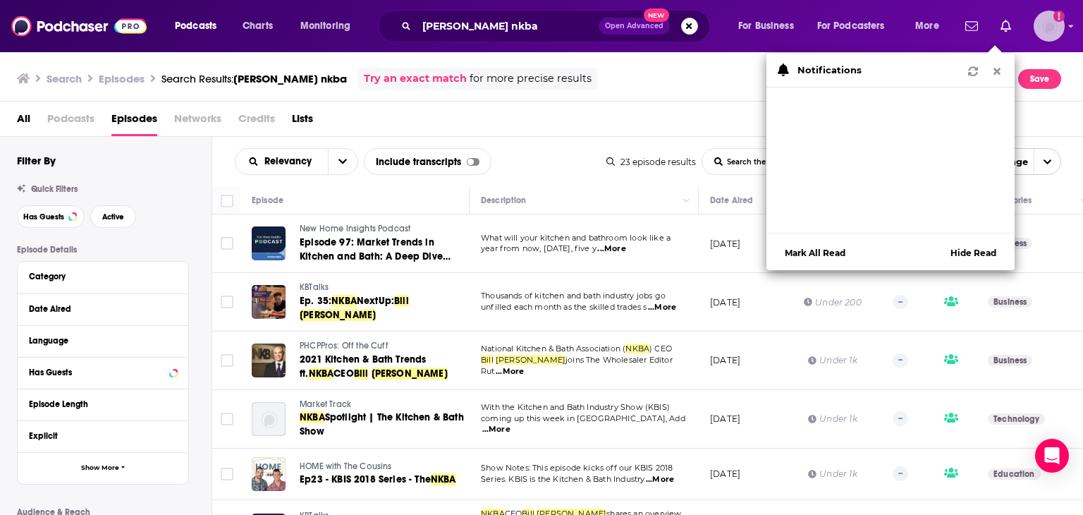
click at [1043, 24] on img "Logged in as nbaderrubenstein" at bounding box center [1048, 26] width 31 height 31
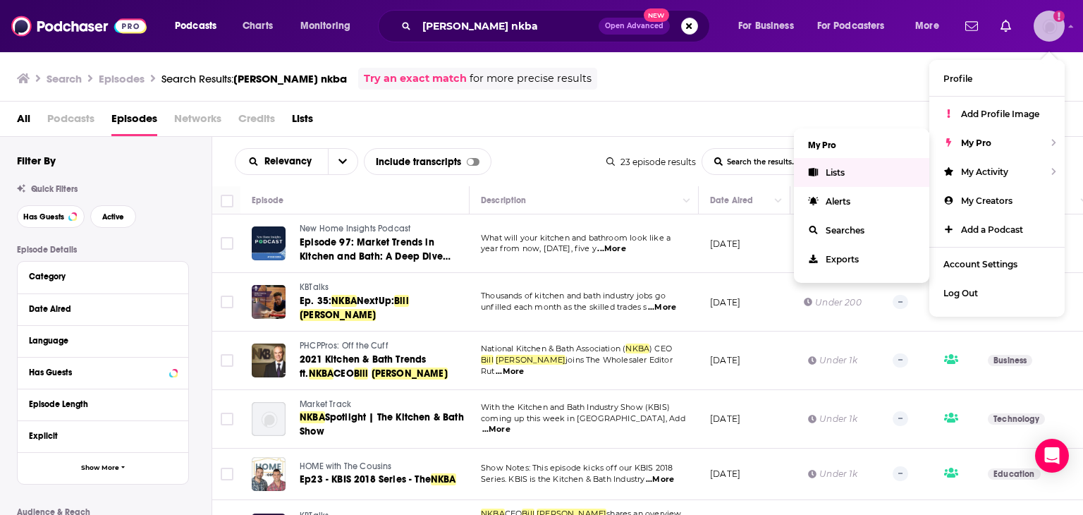
click at [872, 176] on link "Lists" at bounding box center [861, 172] width 135 height 29
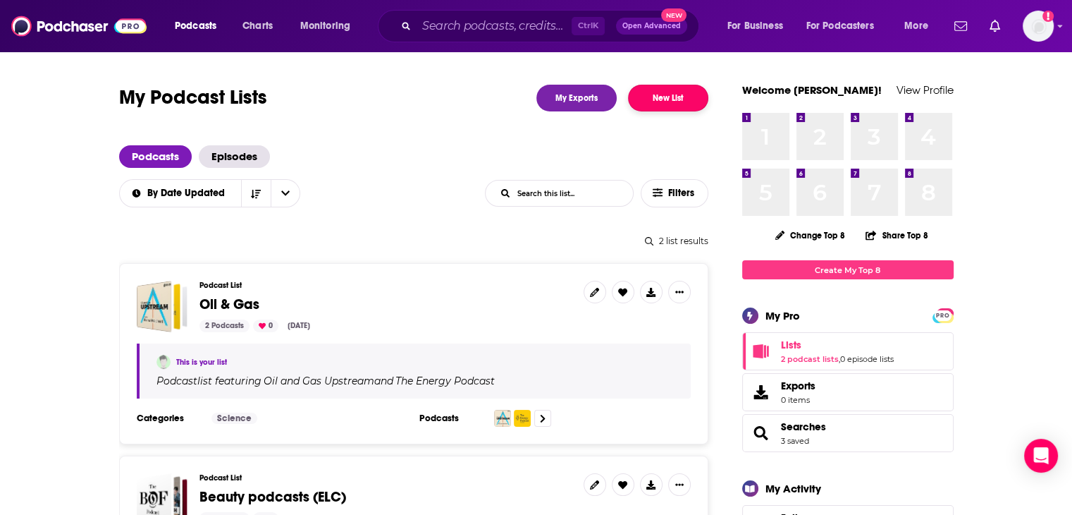
click at [656, 97] on button "New List" at bounding box center [668, 98] width 80 height 27
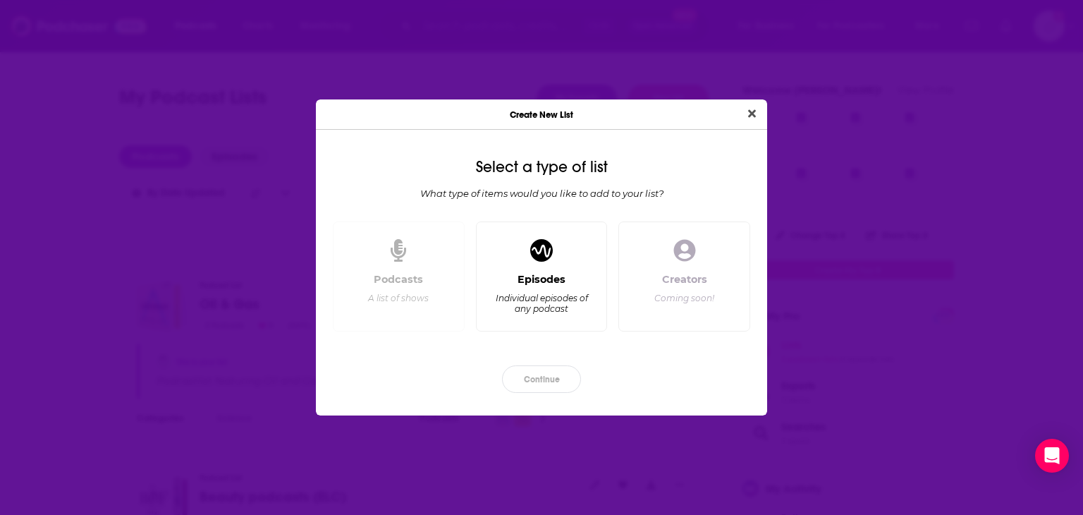
click at [603, 254] on div "Episodes Individual episodes of any podcast" at bounding box center [542, 276] width 132 height 110
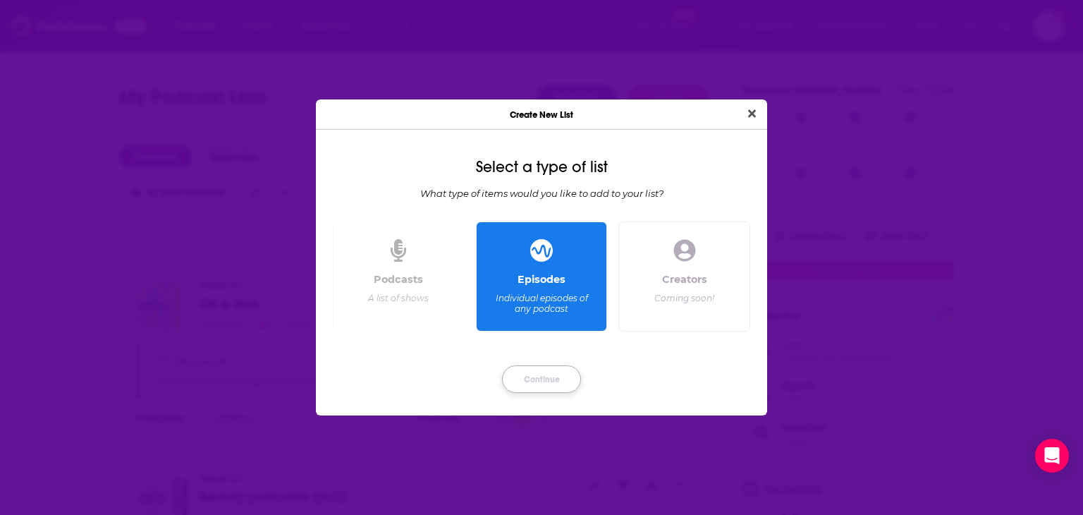
click at [559, 383] on button "Continue" at bounding box center [541, 378] width 79 height 27
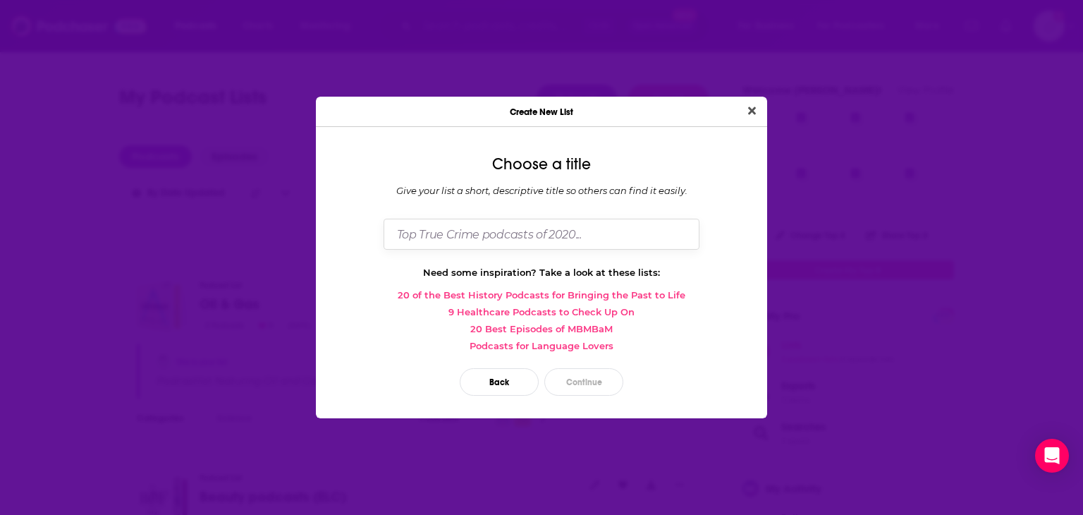
click at [606, 226] on input "Dialog" at bounding box center [541, 234] width 316 height 30
type input "[PERSON_NAME]"
click at [612, 389] on button "Continue" at bounding box center [583, 381] width 79 height 27
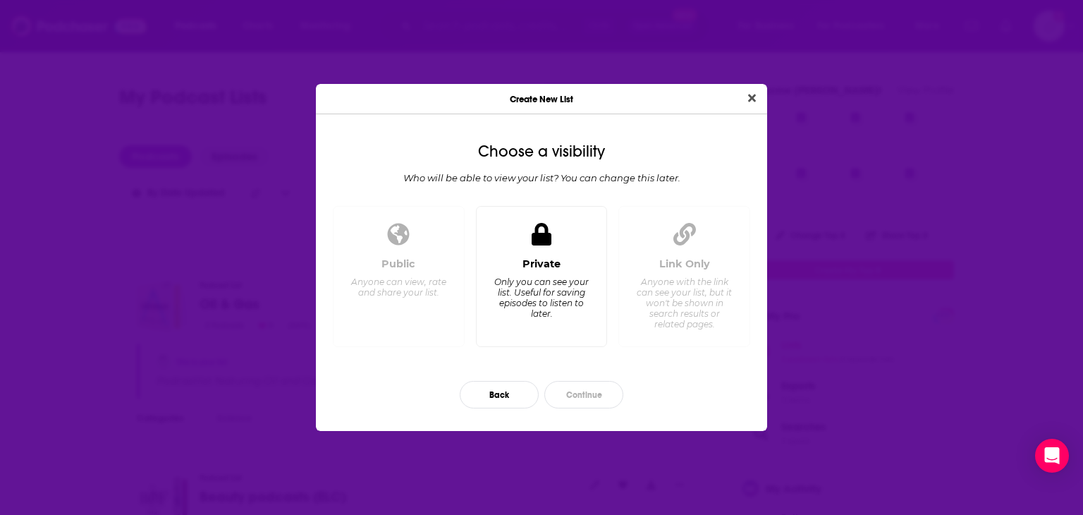
click at [561, 324] on div "Private Only you can see your list. Useful for saving episodes to listen to lat…" at bounding box center [542, 296] width 108 height 78
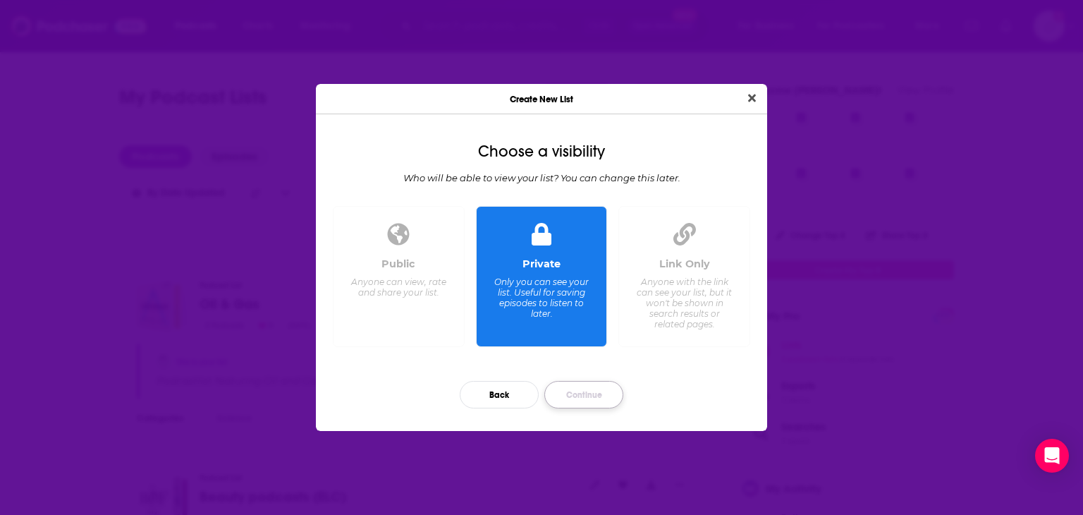
click at [579, 405] on button "Continue" at bounding box center [583, 394] width 79 height 27
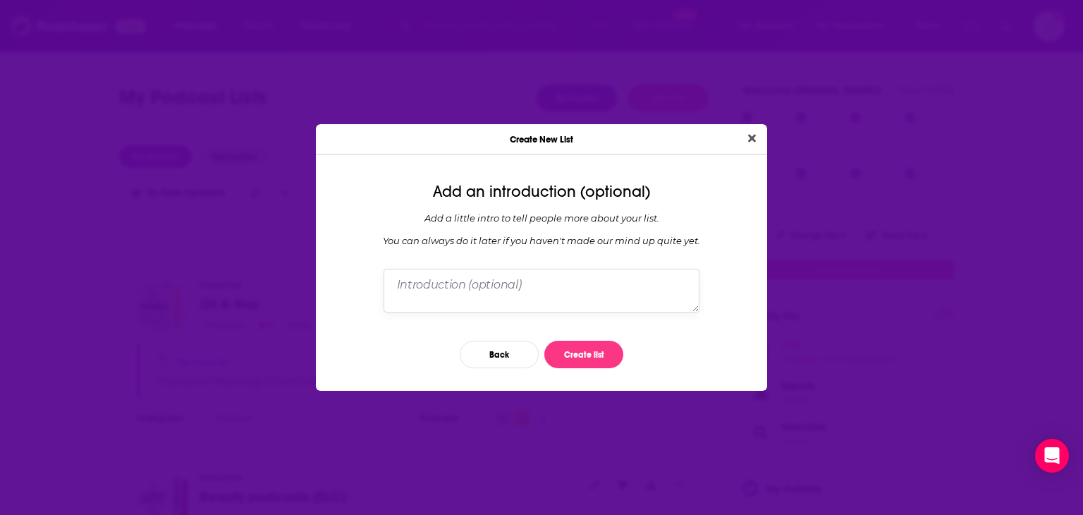
click at [572, 311] on textarea "Dialog" at bounding box center [541, 291] width 316 height 44
type textarea "NKBA"
click at [591, 372] on div "Back Create list" at bounding box center [541, 354] width 429 height 50
click at [591, 367] on button "Create list" at bounding box center [583, 353] width 79 height 27
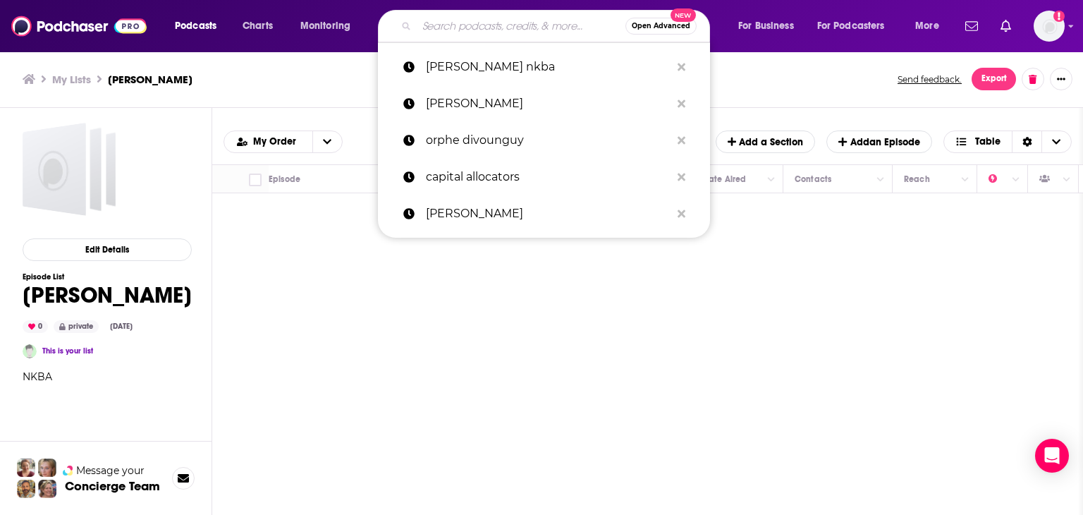
click at [468, 20] on input "Search podcasts, credits, & more..." at bounding box center [521, 26] width 209 height 23
click at [465, 84] on p "[PERSON_NAME] nkba" at bounding box center [548, 67] width 245 height 37
type input "[PERSON_NAME] nkba"
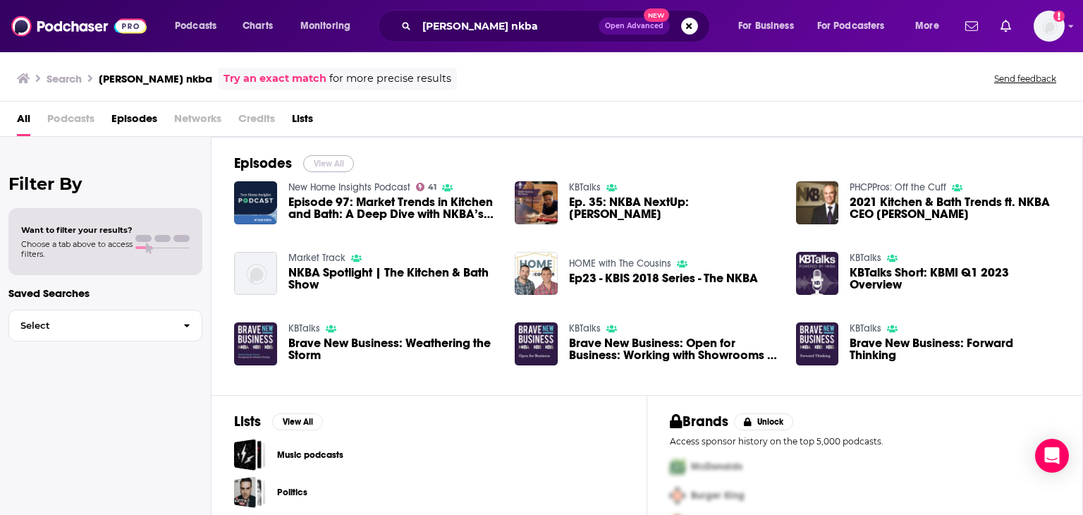
click at [328, 164] on button "View All" at bounding box center [328, 163] width 51 height 17
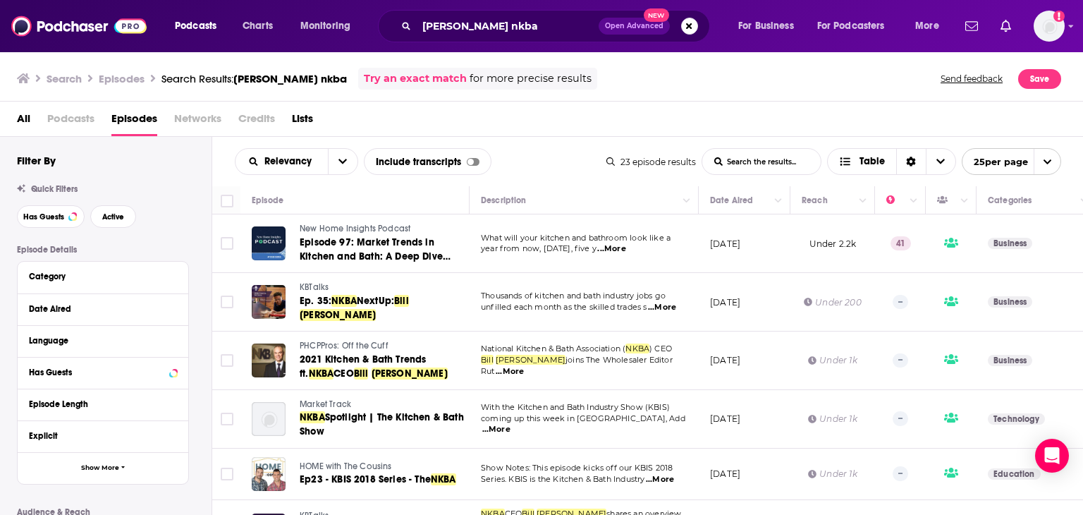
drag, startPoint x: 231, startPoint y: 195, endPoint x: 269, endPoint y: 189, distance: 37.9
click at [232, 195] on input "Toggle select all" at bounding box center [227, 201] width 13 height 13
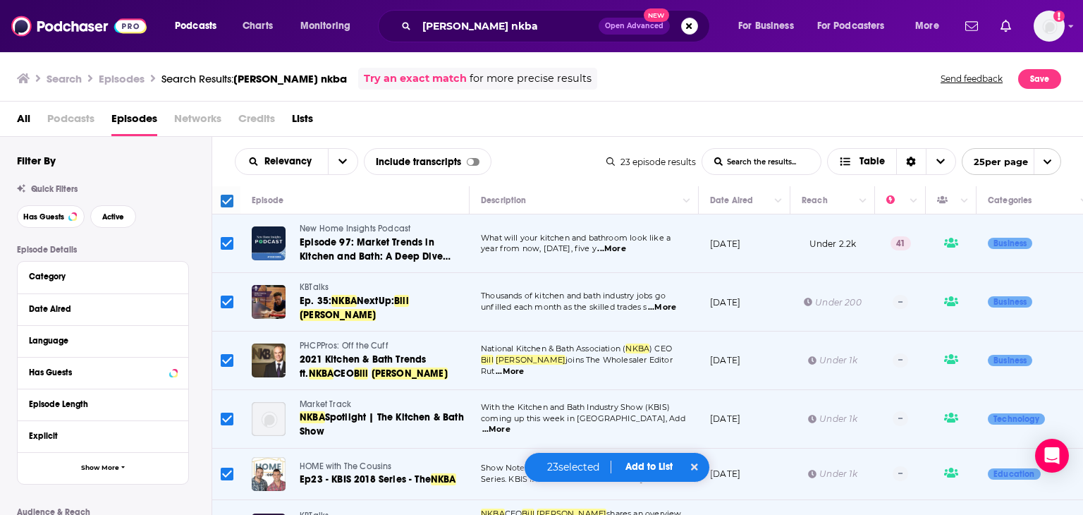
click at [656, 467] on span "Add to List" at bounding box center [648, 466] width 47 height 12
click at [654, 417] on button "Add Episodes" at bounding box center [640, 413] width 76 height 26
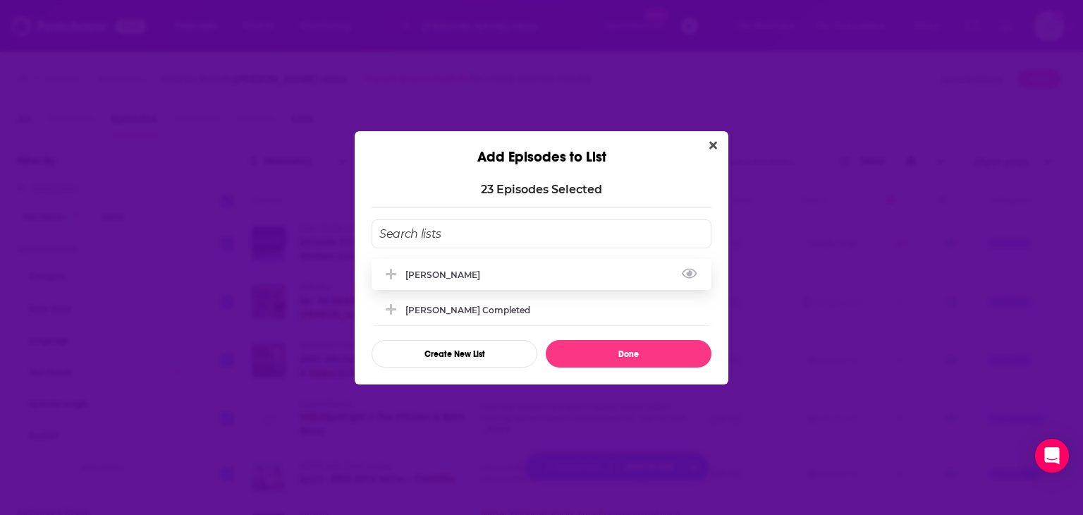
click at [440, 271] on div "[PERSON_NAME]" at bounding box center [446, 274] width 83 height 11
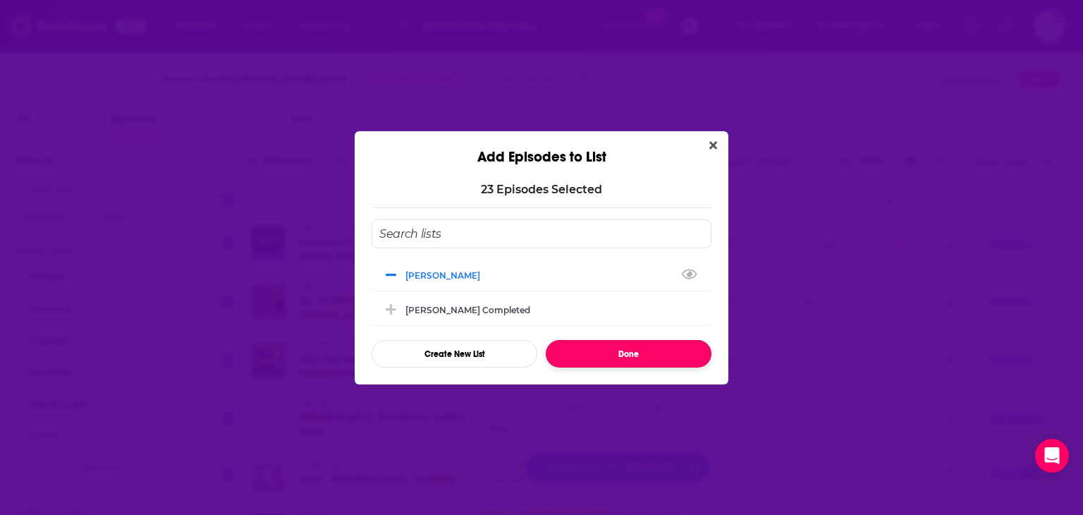
click at [625, 356] on button "Done" at bounding box center [629, 353] width 166 height 27
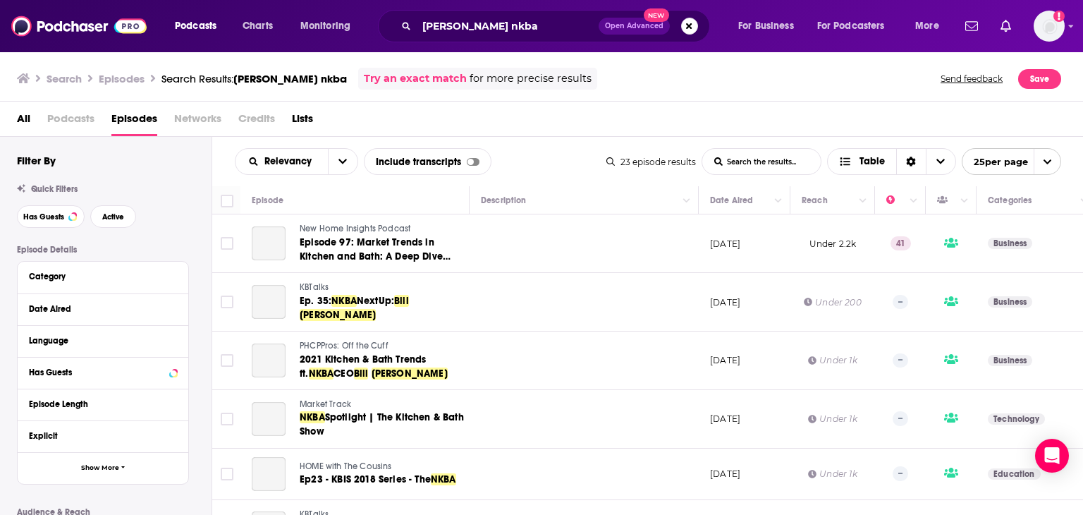
checkbox input "false"
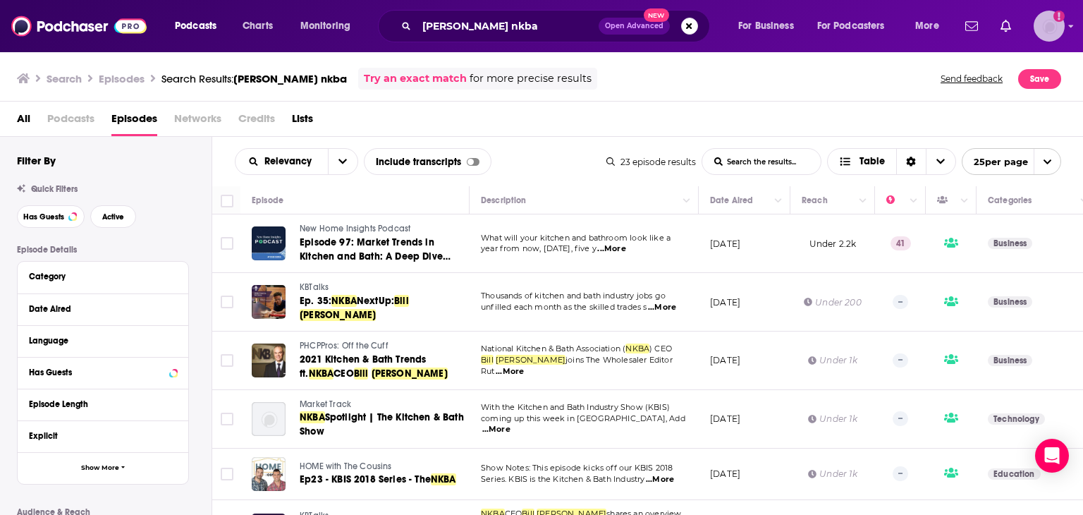
click at [1048, 27] on img "Logged in as nbaderrubenstein" at bounding box center [1048, 26] width 31 height 31
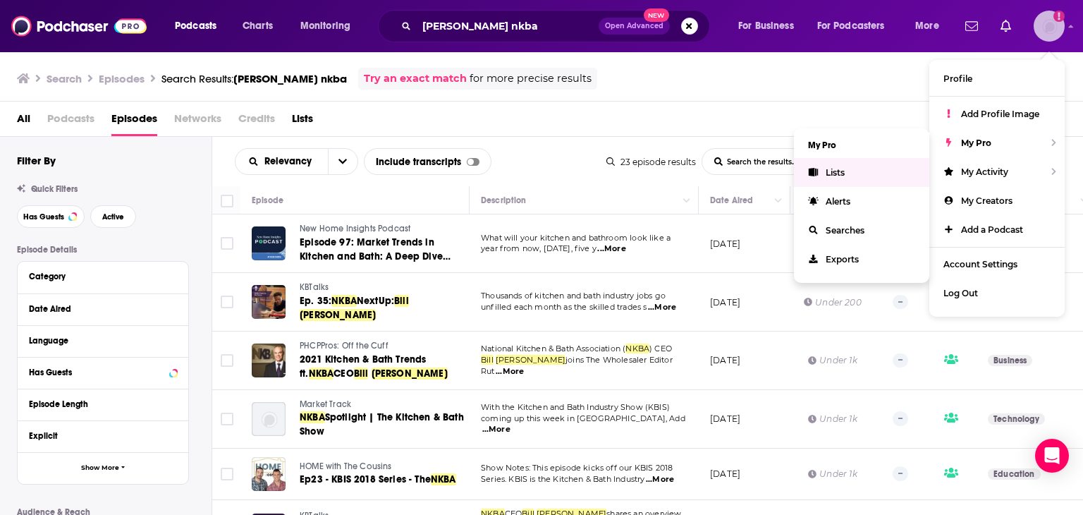
click at [806, 176] on link "Lists" at bounding box center [861, 172] width 135 height 29
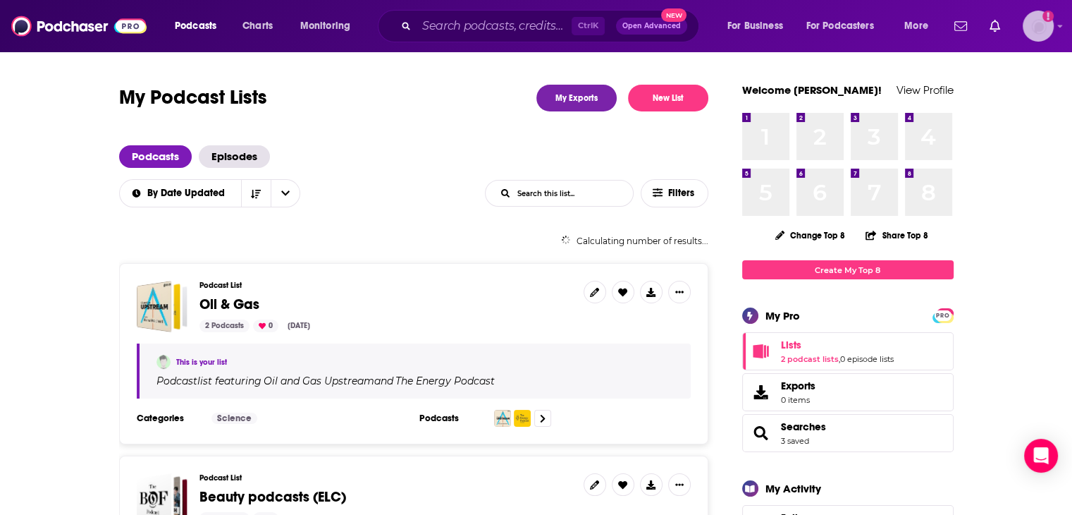
click at [1034, 31] on img "Logged in as nbaderrubenstein" at bounding box center [1038, 26] width 31 height 31
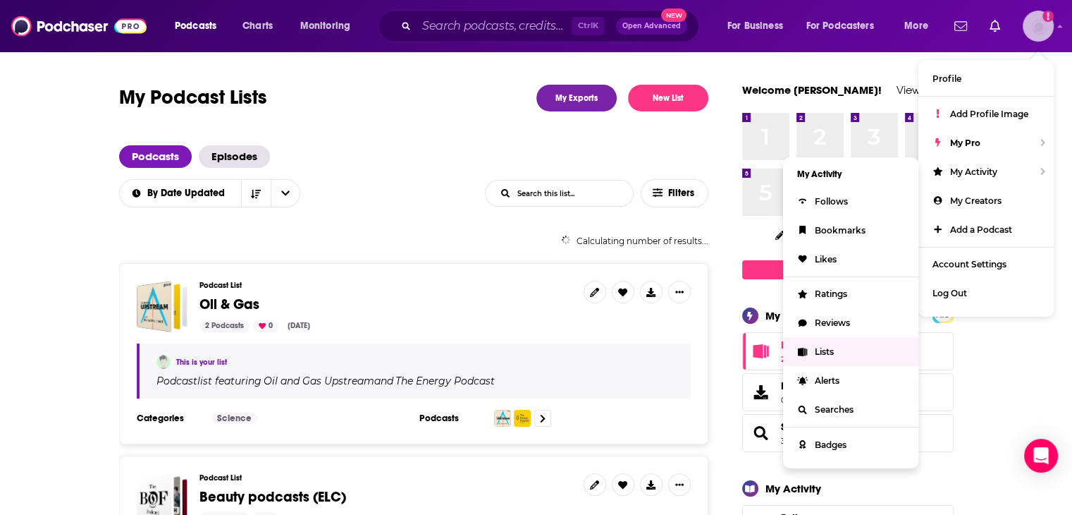
click at [827, 347] on span "Lists" at bounding box center [824, 351] width 19 height 11
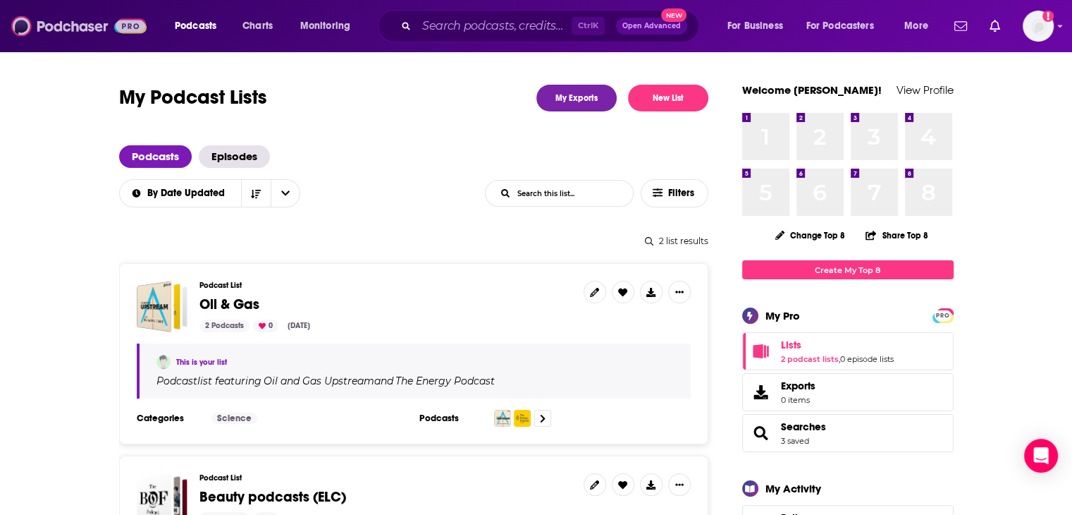
click at [80, 28] on img at bounding box center [78, 26] width 135 height 27
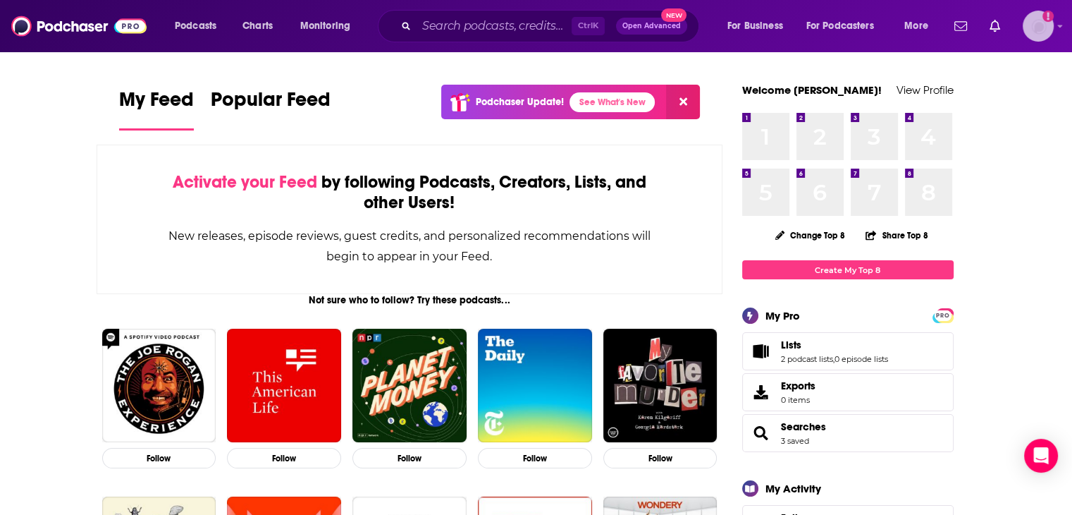
click at [1037, 24] on img "Logged in as nbaderrubenstein" at bounding box center [1038, 26] width 31 height 31
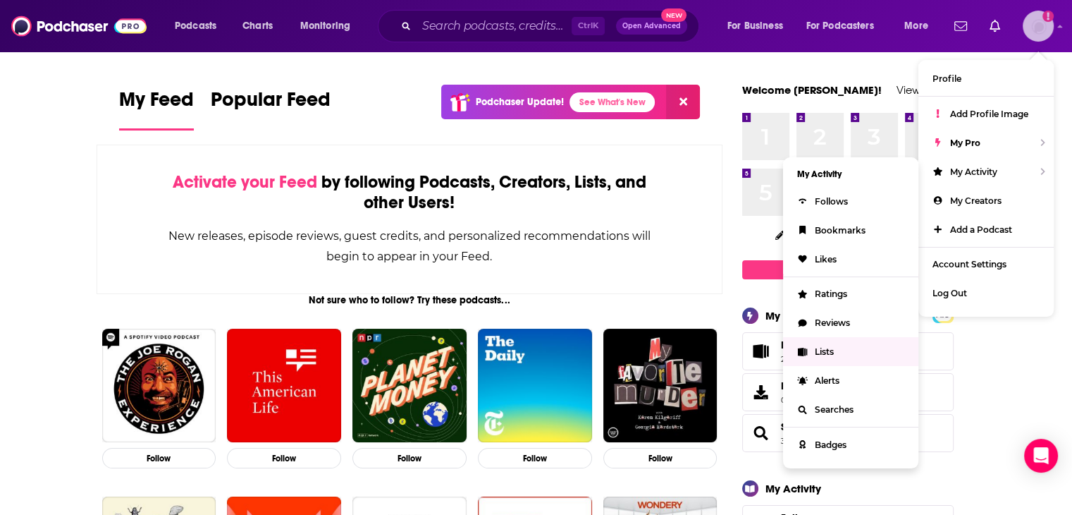
click at [812, 353] on link "Lists" at bounding box center [850, 351] width 135 height 29
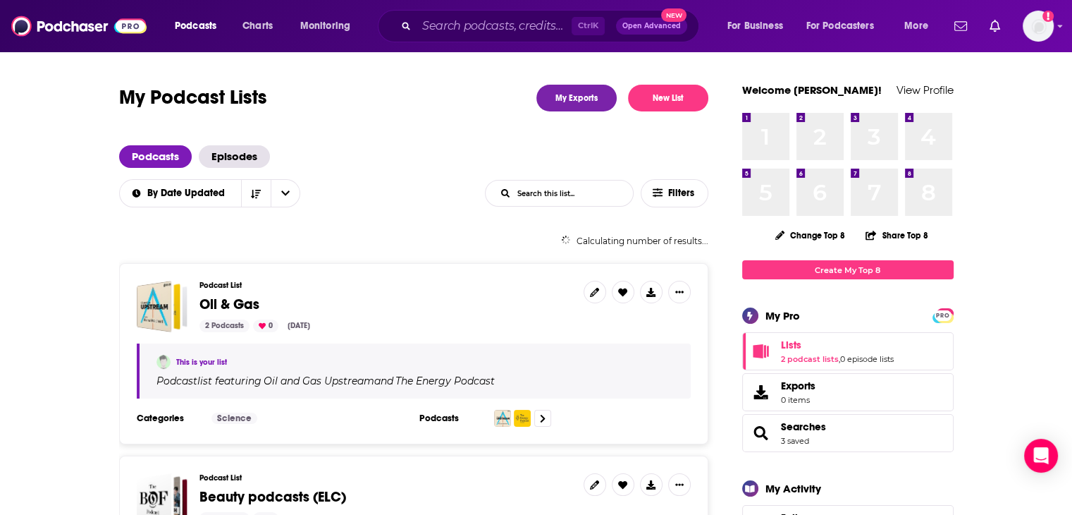
click at [569, 197] on input "List Search Input" at bounding box center [559, 192] width 147 height 25
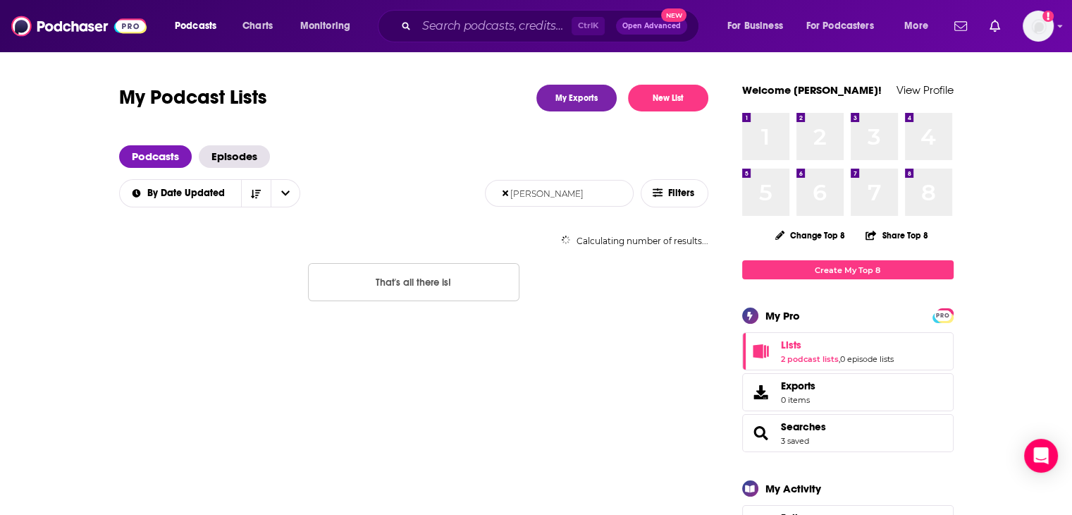
type input "[PERSON_NAME]"
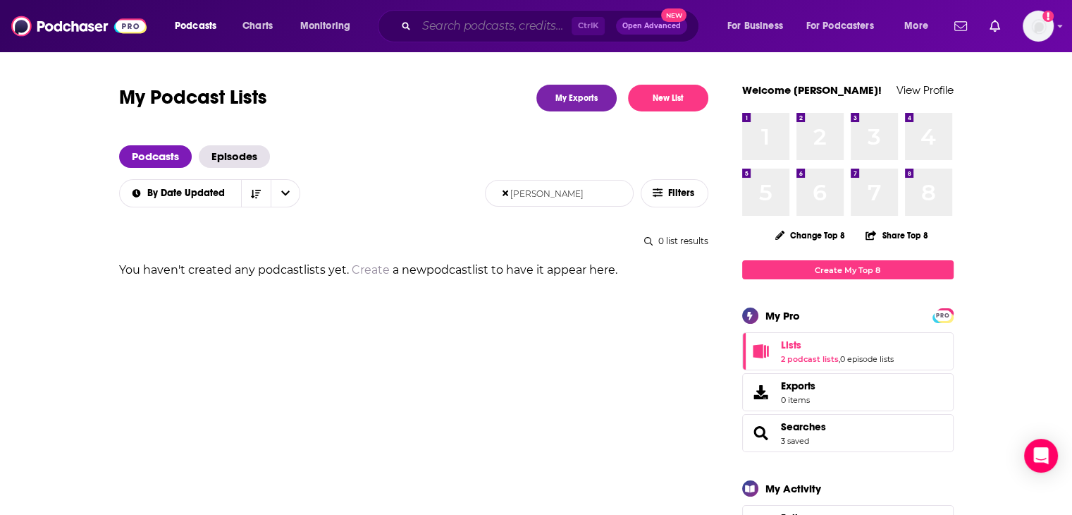
click at [481, 27] on input "Search podcasts, credits, & more..." at bounding box center [494, 26] width 155 height 23
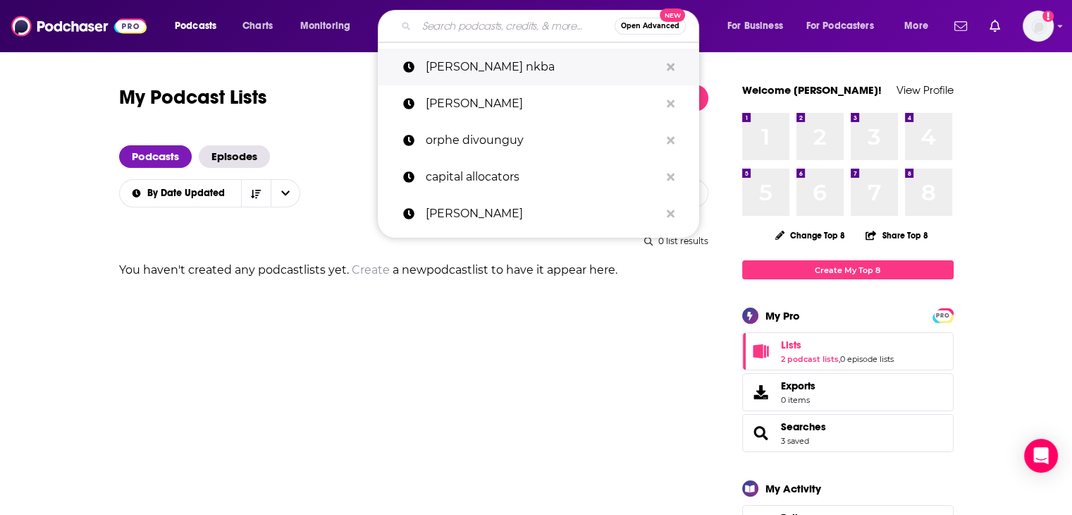
click at [482, 68] on p "[PERSON_NAME] nkba" at bounding box center [543, 67] width 234 height 37
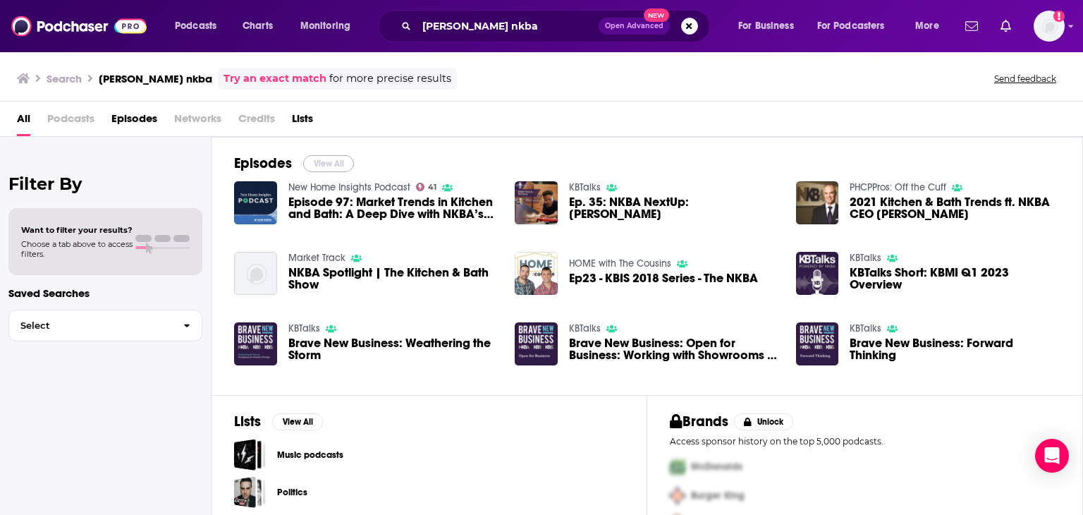
click at [321, 159] on button "View All" at bounding box center [328, 163] width 51 height 17
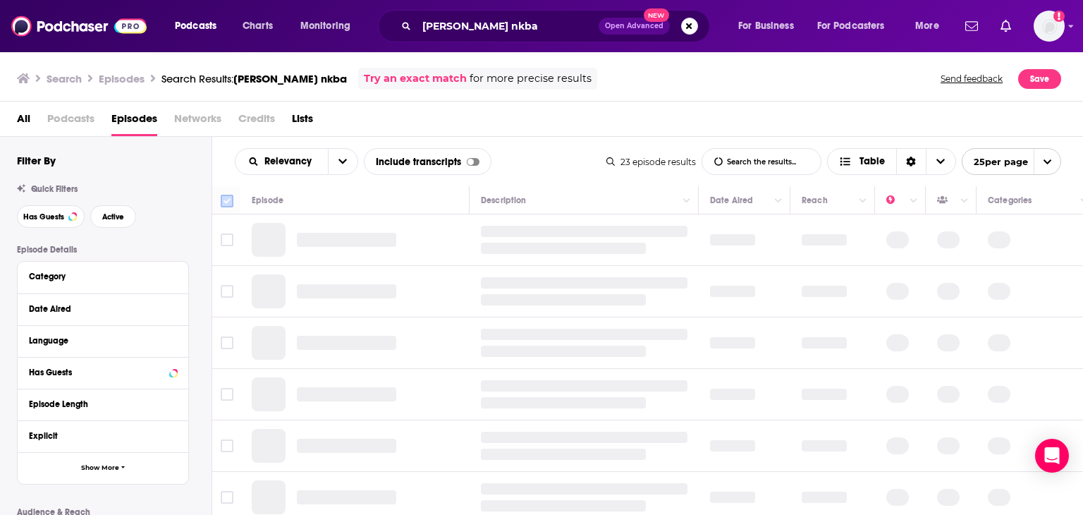
click at [224, 200] on input "Toggle select all" at bounding box center [227, 201] width 13 height 13
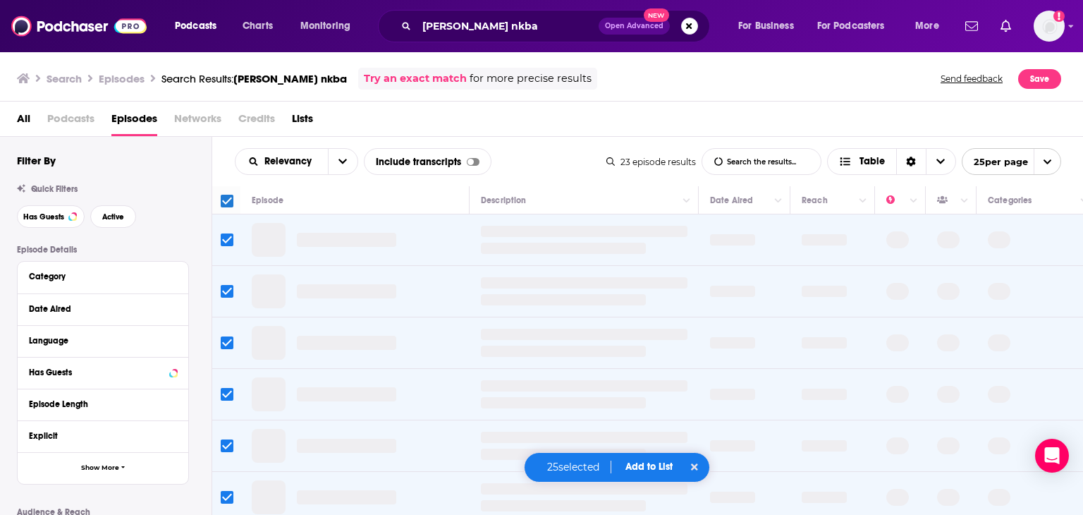
click at [651, 463] on span "Add to List" at bounding box center [648, 466] width 47 height 12
click at [636, 414] on button "Add Episodes" at bounding box center [640, 413] width 76 height 26
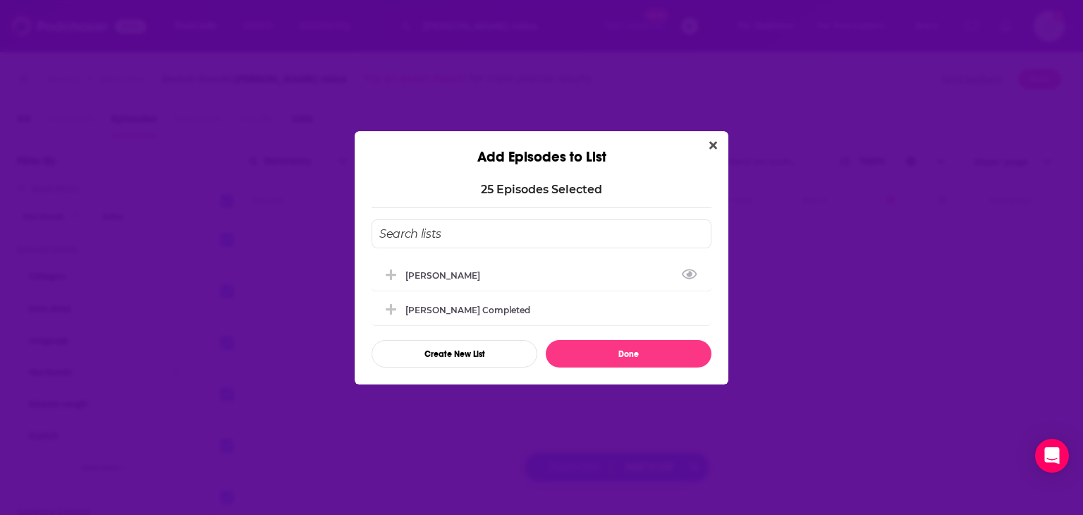
drag, startPoint x: 709, startPoint y: 145, endPoint x: 655, endPoint y: 297, distance: 161.0
click at [709, 144] on icon "Close" at bounding box center [713, 145] width 8 height 11
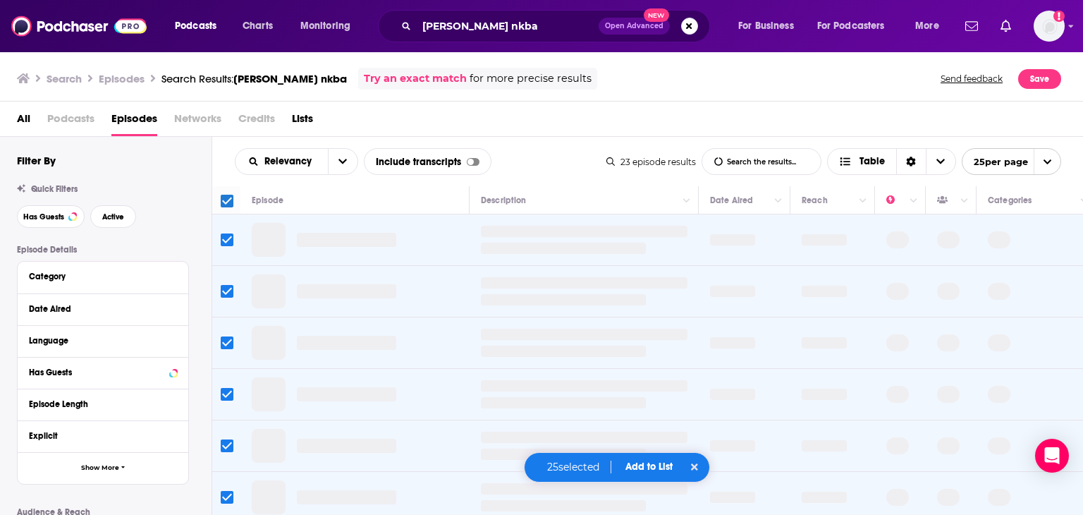
click at [632, 467] on span "Add to List" at bounding box center [648, 466] width 47 height 12
click at [639, 443] on button "Add Podcasts" at bounding box center [640, 440] width 76 height 26
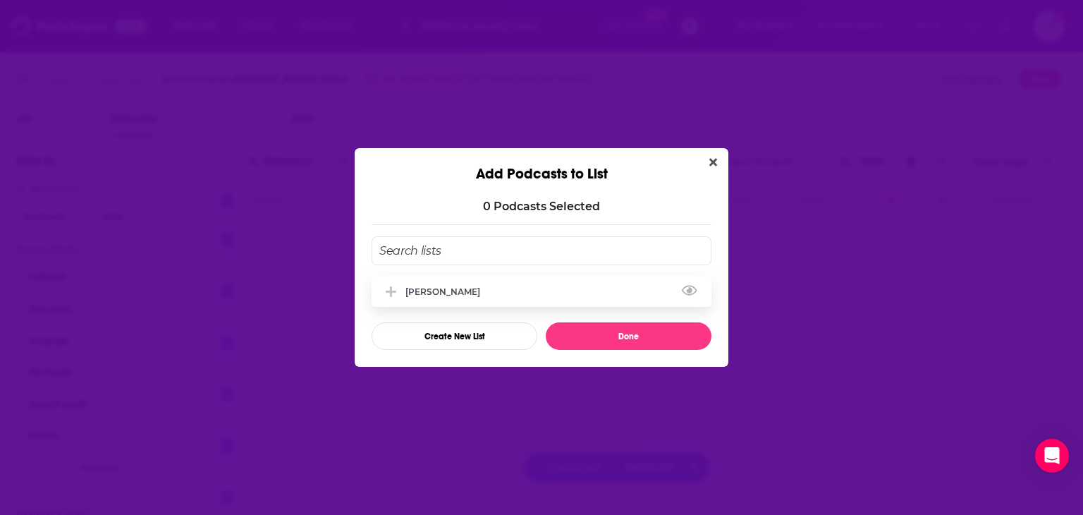
click at [517, 291] on div "[PERSON_NAME]" at bounding box center [541, 291] width 340 height 31
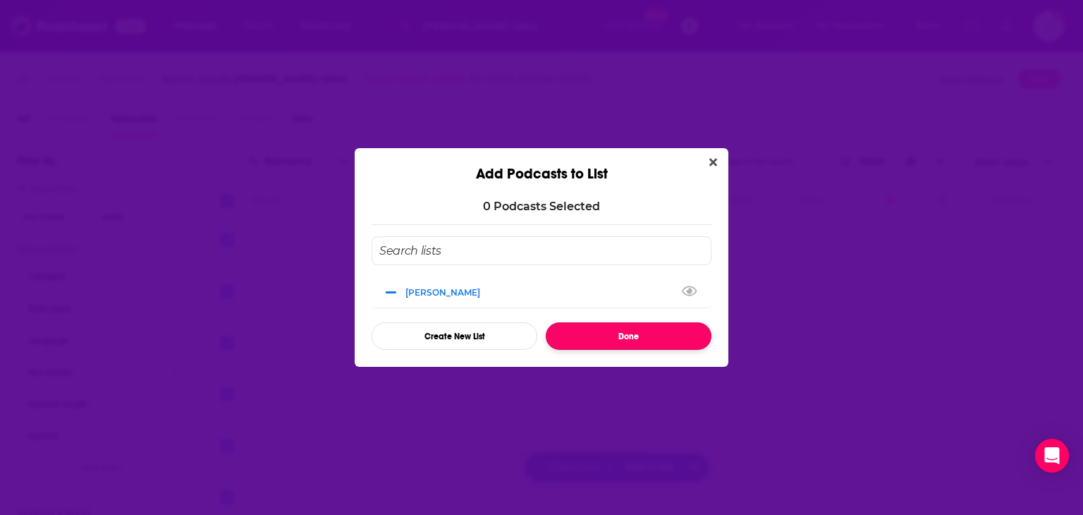
click at [633, 331] on button "Done" at bounding box center [629, 335] width 166 height 27
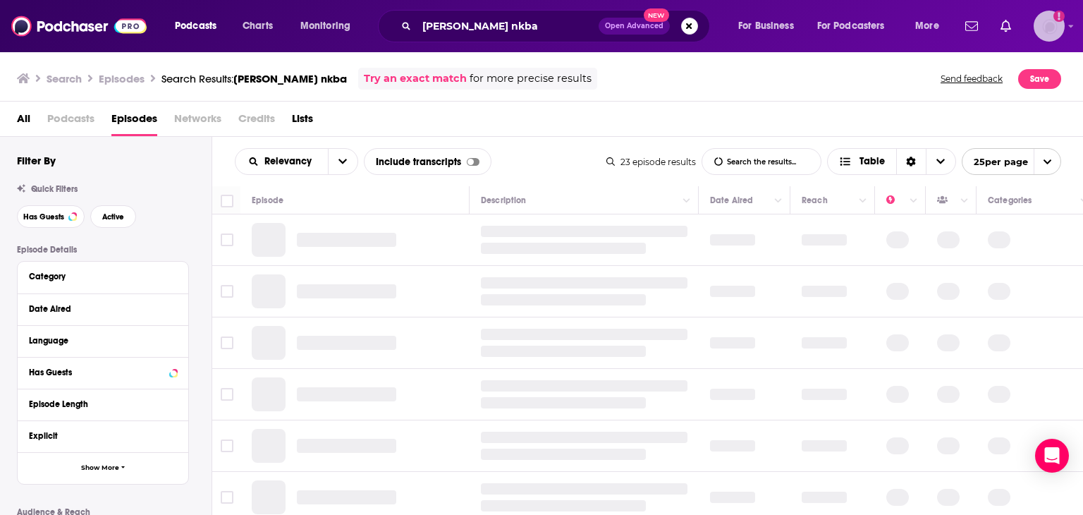
click at [1050, 15] on img "Logged in as nbaderrubenstein" at bounding box center [1048, 26] width 31 height 31
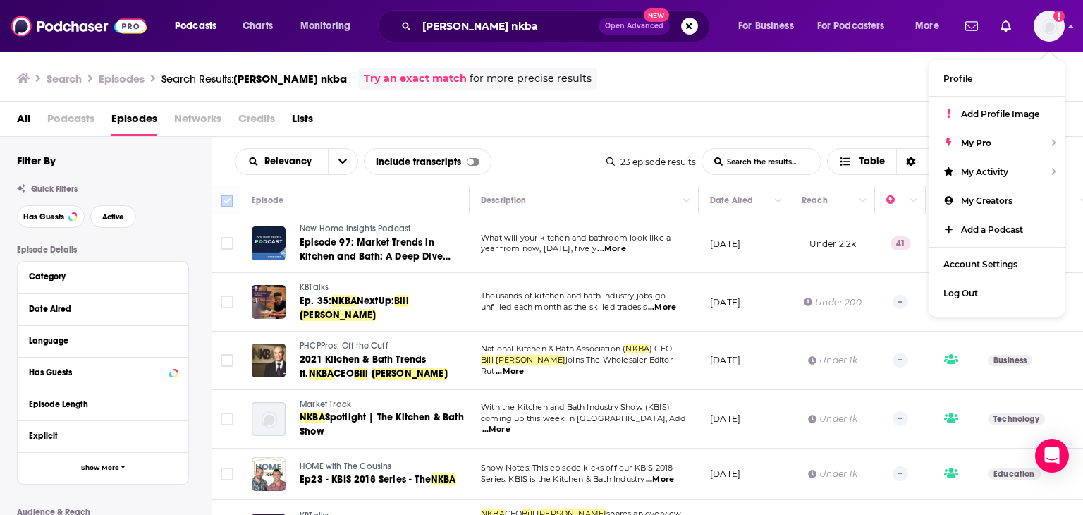
click at [225, 199] on input "Toggle select all" at bounding box center [227, 201] width 13 height 13
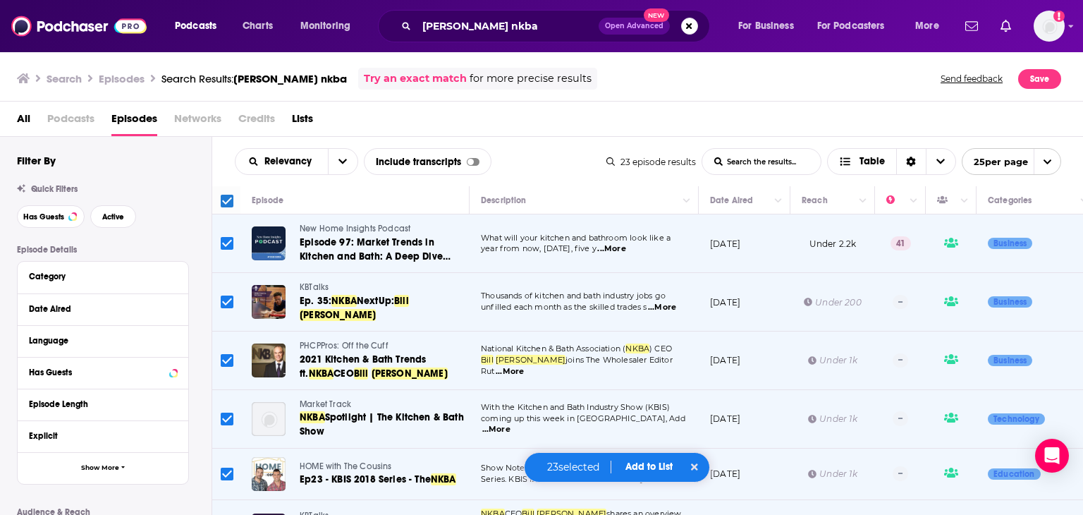
click at [637, 467] on span "Add to List" at bounding box center [648, 466] width 47 height 12
click at [643, 446] on button "Add Podcasts" at bounding box center [640, 440] width 76 height 26
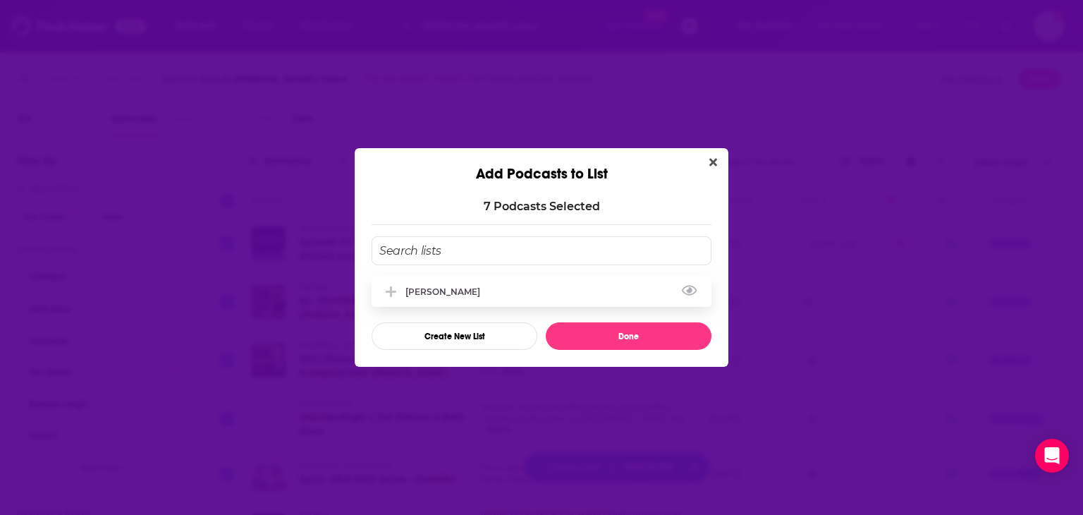
click at [524, 288] on div "[PERSON_NAME]" at bounding box center [541, 291] width 340 height 31
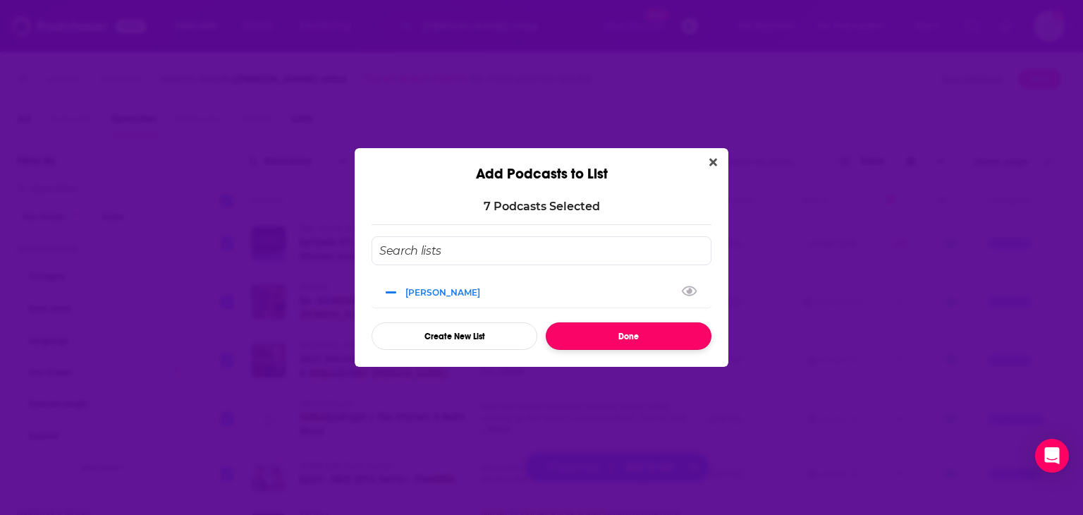
click at [640, 341] on button "Done" at bounding box center [629, 335] width 166 height 27
checkbox input "false"
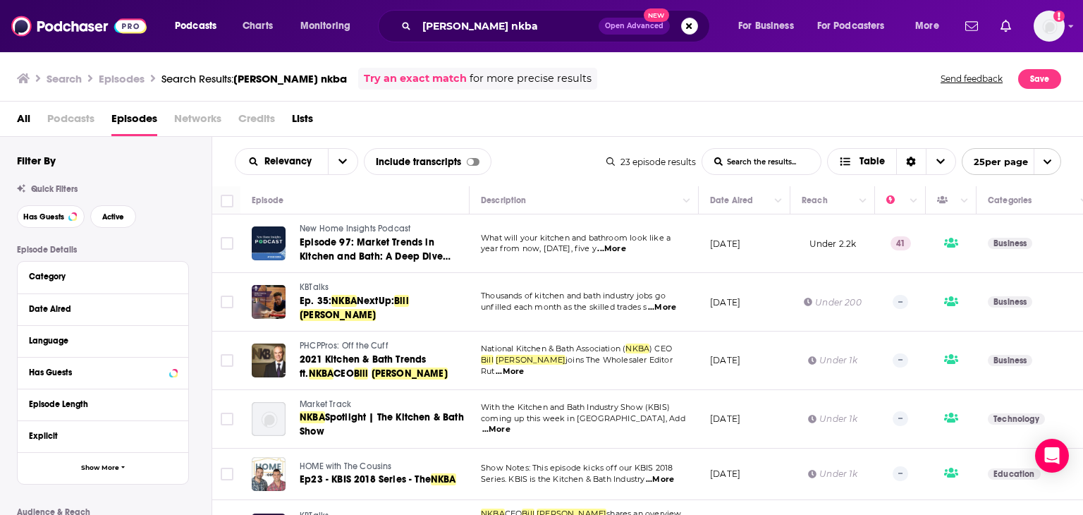
click at [993, 32] on ul at bounding box center [987, 26] width 57 height 24
click at [1062, 12] on icon "Add a profile image" at bounding box center [1058, 16] width 11 height 11
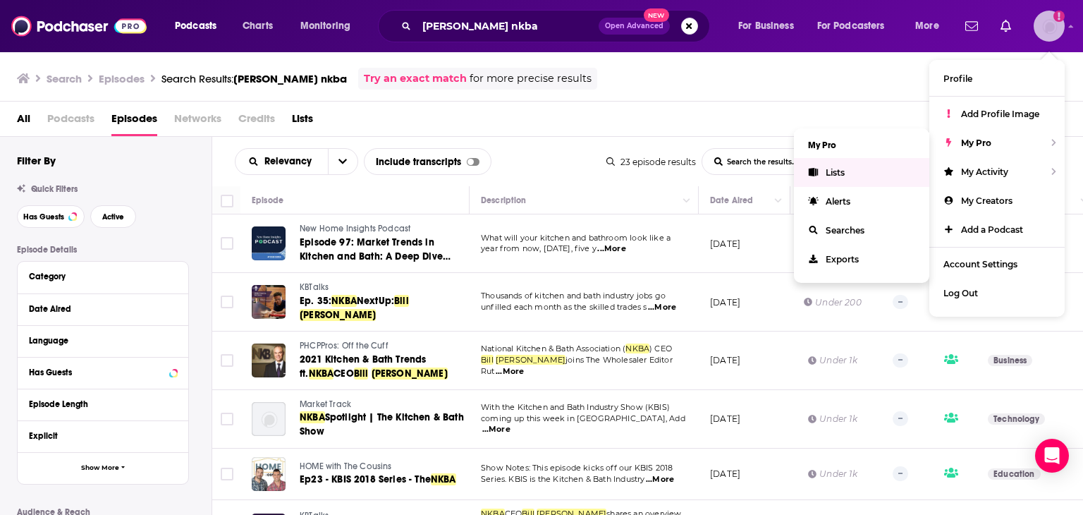
click at [854, 173] on link "Lists" at bounding box center [861, 172] width 135 height 29
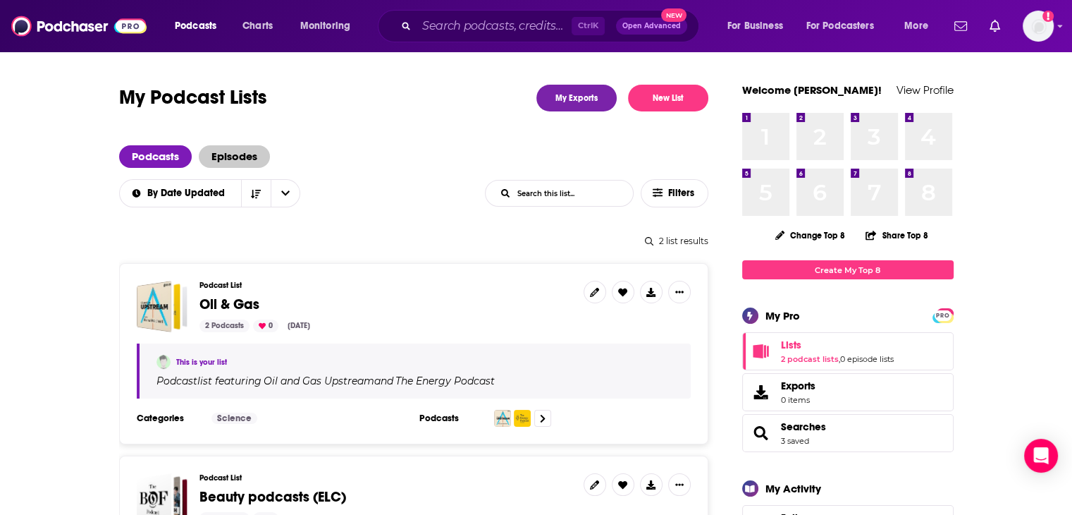
click at [230, 163] on span "Episodes" at bounding box center [234, 156] width 71 height 23
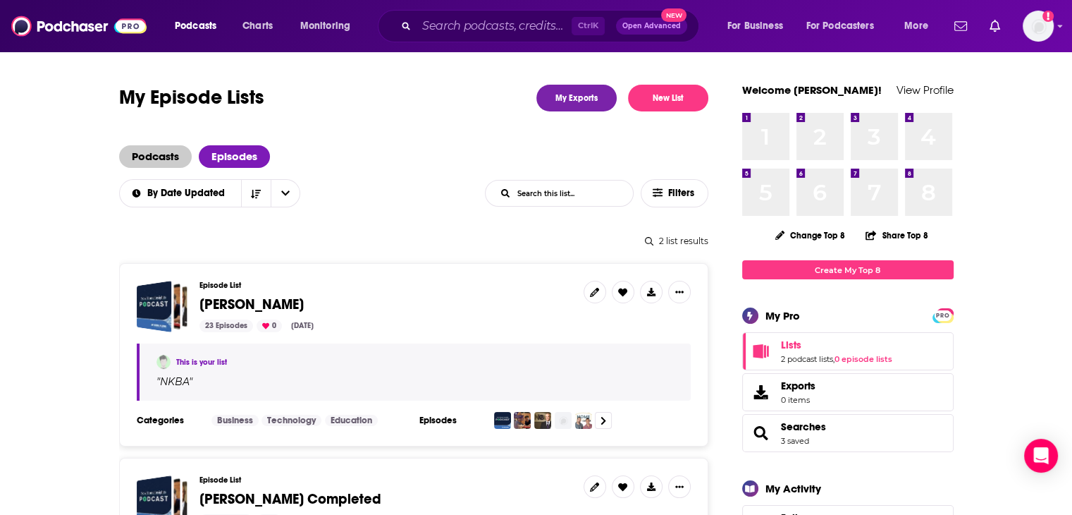
click at [166, 152] on span "Podcasts" at bounding box center [155, 156] width 73 height 23
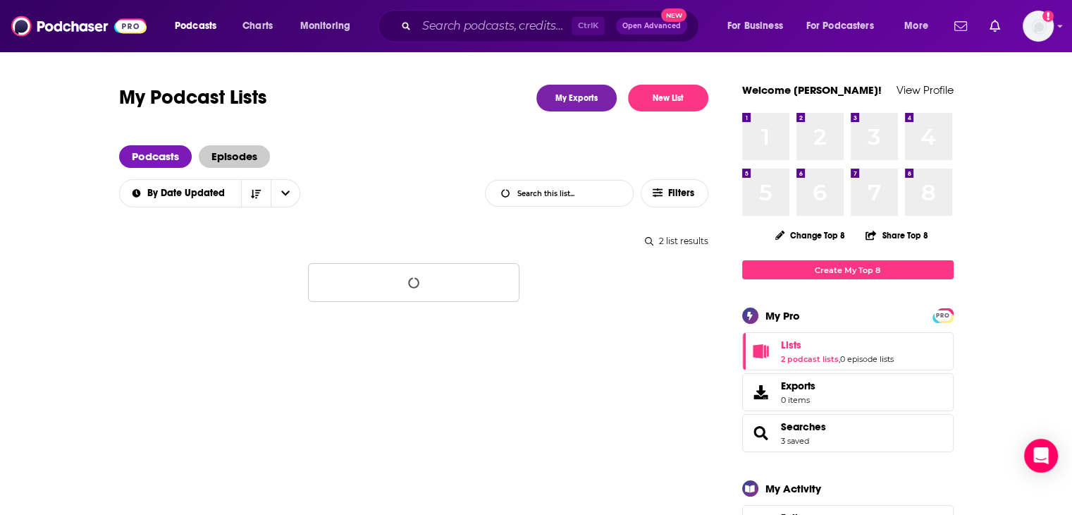
click at [217, 150] on span "Episodes" at bounding box center [234, 156] width 71 height 23
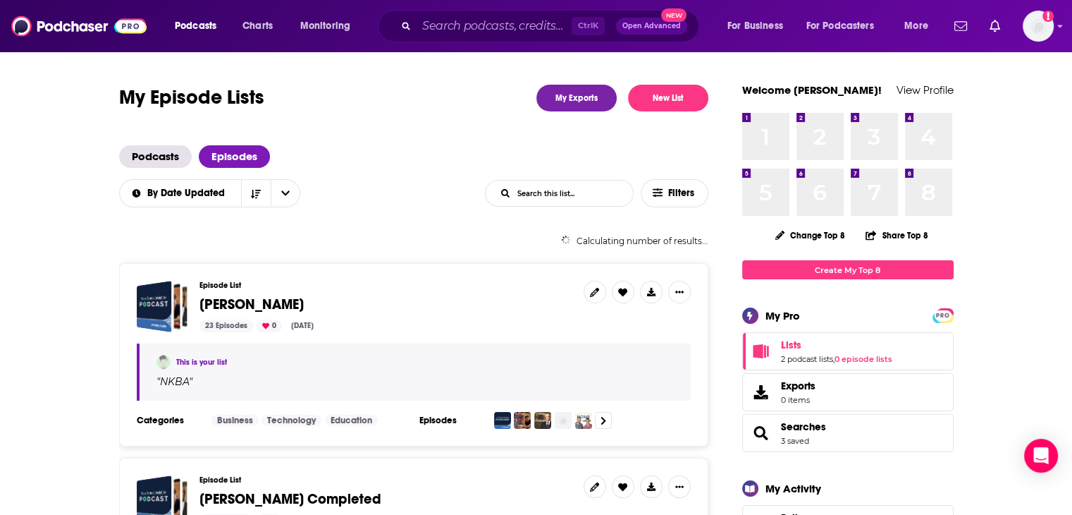
click at [381, 287] on h3 "Episode List" at bounding box center [385, 285] width 373 height 9
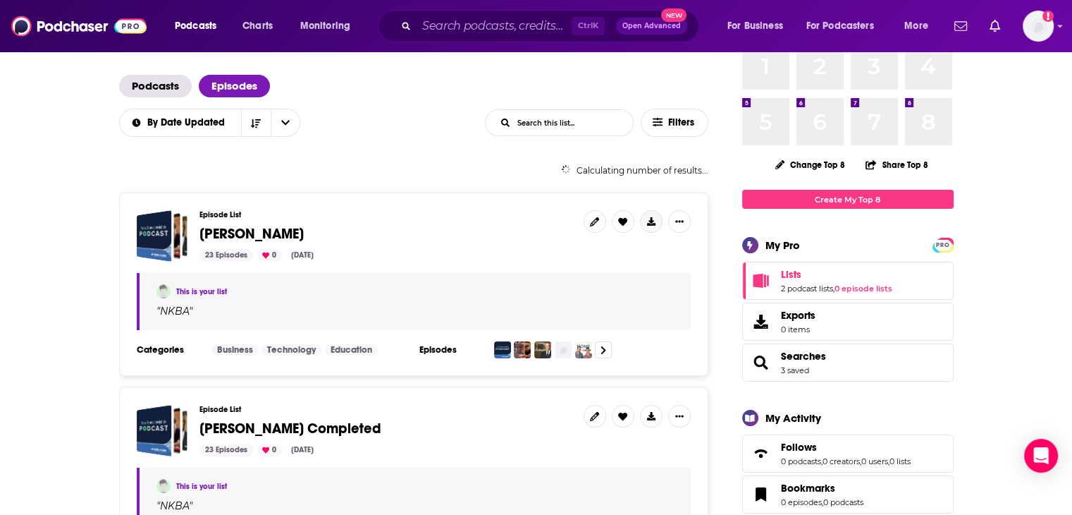
click at [651, 227] on button "Show More Button" at bounding box center [651, 221] width 23 height 23
click at [626, 250] on button "Export Episodes" at bounding box center [629, 253] width 85 height 26
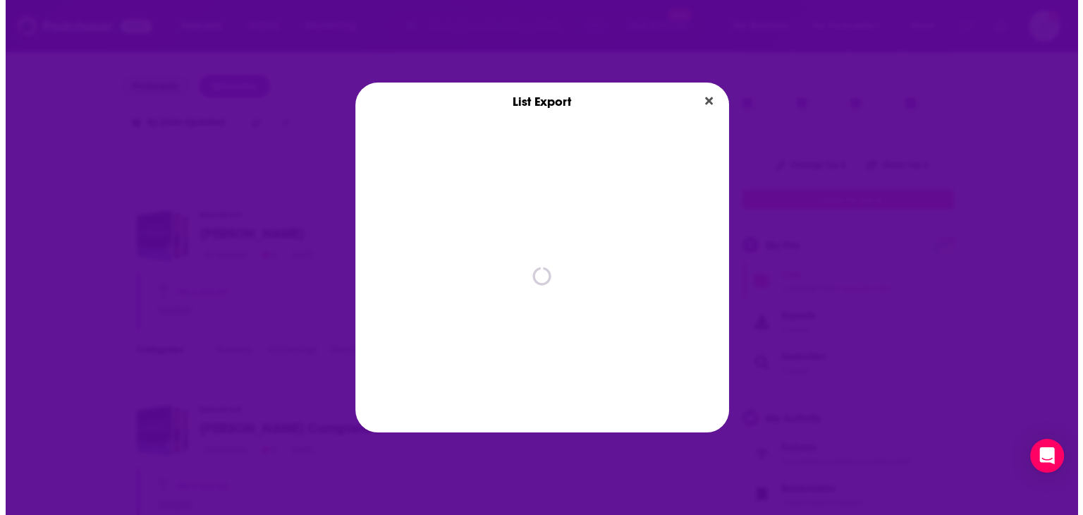
scroll to position [0, 0]
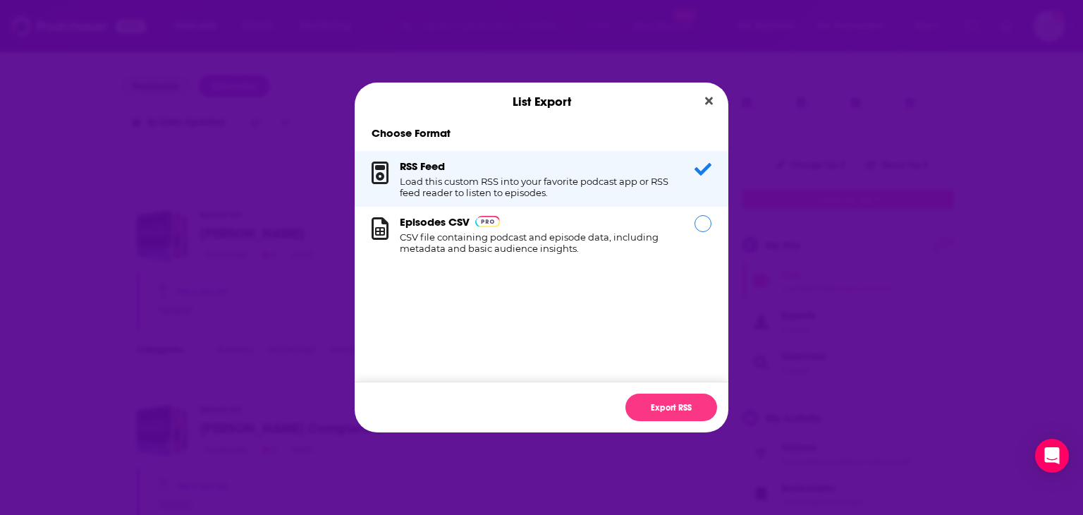
click at [699, 225] on div "Dialog" at bounding box center [702, 223] width 17 height 17
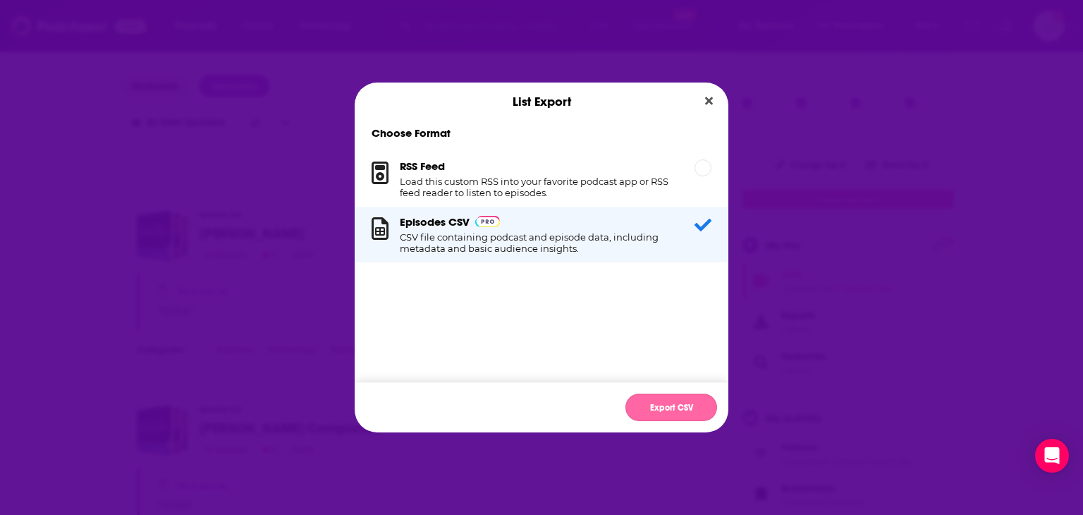
click at [672, 404] on button "Export CSV" at bounding box center [671, 406] width 92 height 27
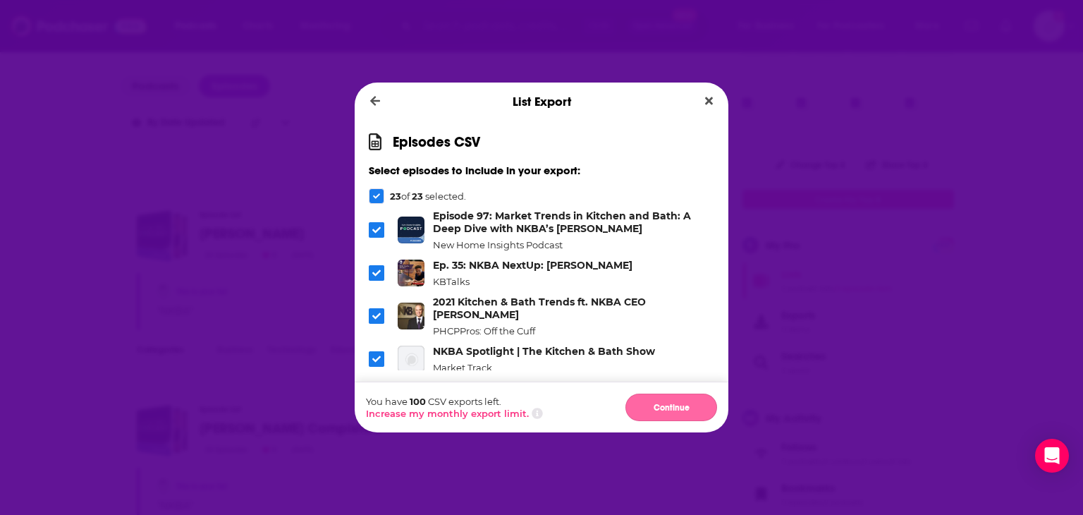
click at [656, 404] on button "Continue" at bounding box center [671, 406] width 92 height 27
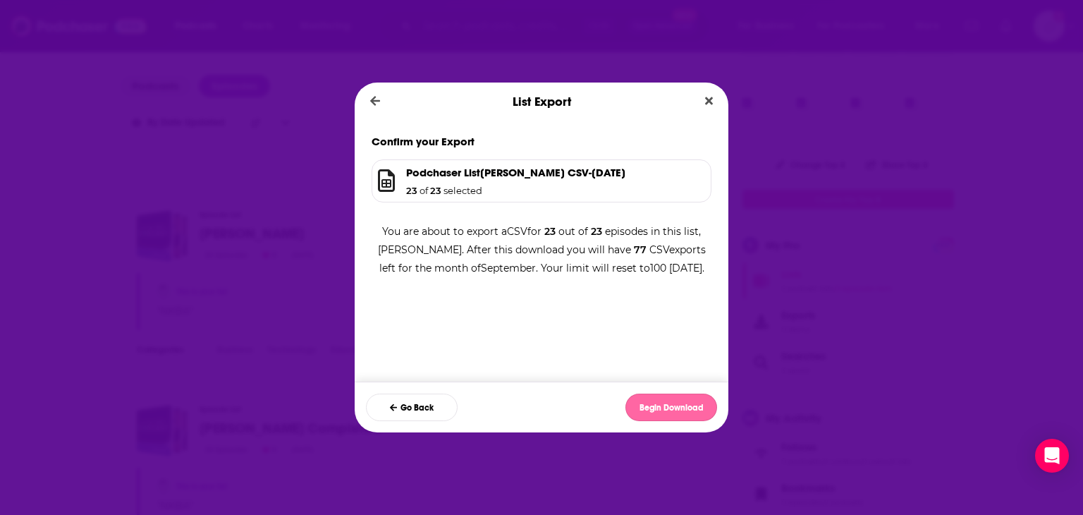
click at [665, 404] on button "Begin Download" at bounding box center [671, 406] width 92 height 27
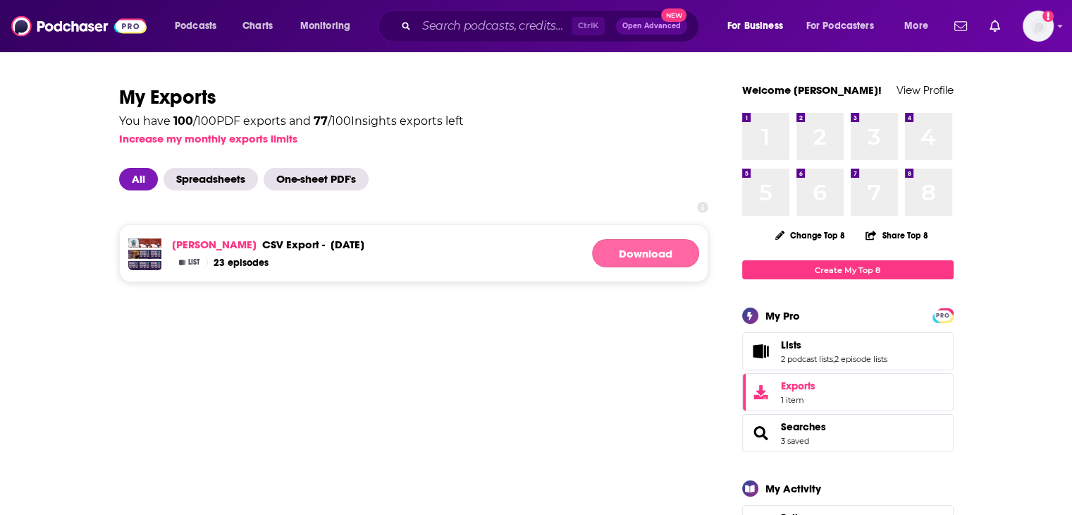
click at [662, 250] on link "Download" at bounding box center [645, 253] width 107 height 28
